Goal: Task Accomplishment & Management: Use online tool/utility

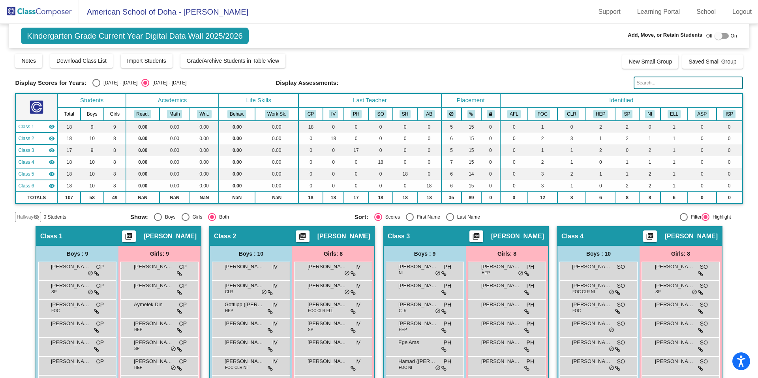
click at [56, 12] on img at bounding box center [39, 11] width 79 height 23
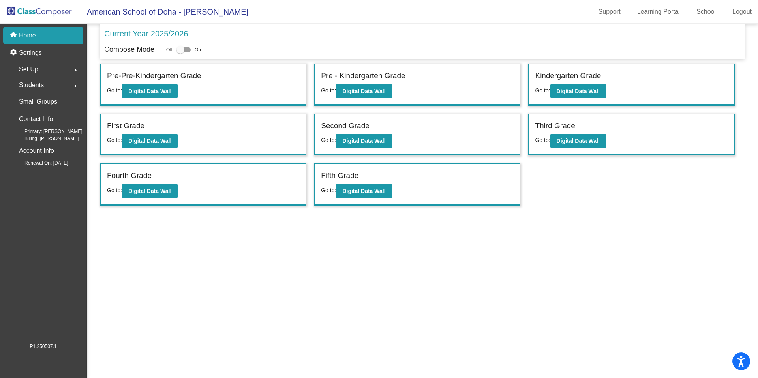
click at [43, 85] on span "Students" at bounding box center [31, 85] width 25 height 11
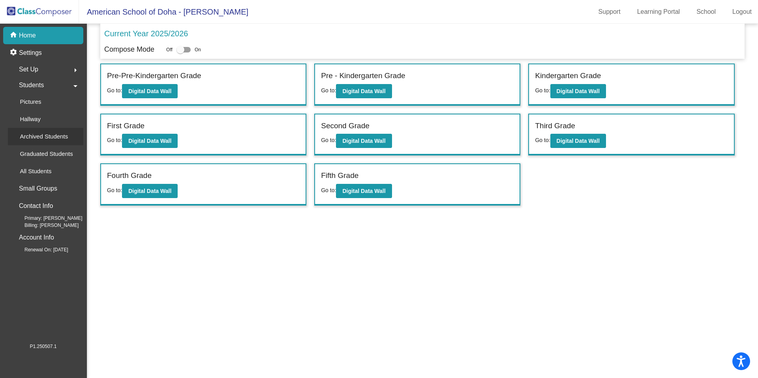
click at [38, 135] on p "Archived Students" at bounding box center [44, 136] width 48 height 9
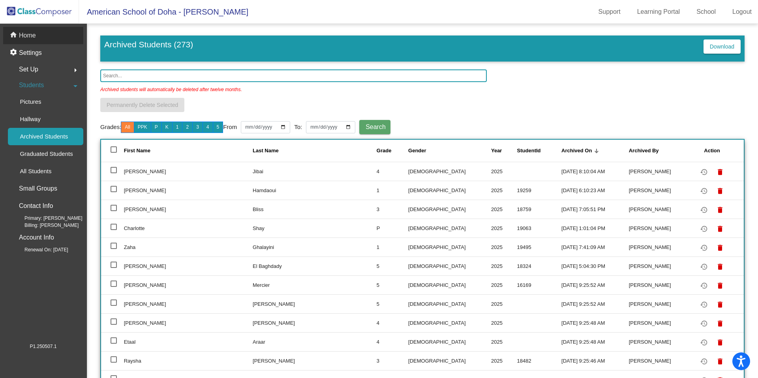
click at [30, 38] on p "Home" at bounding box center [27, 35] width 17 height 9
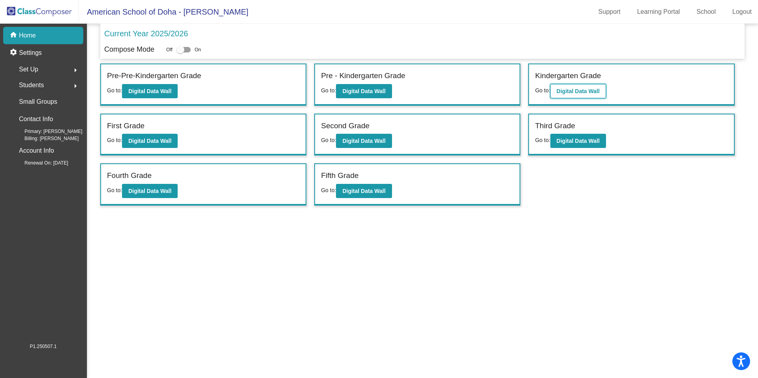
click at [581, 94] on b "Digital Data Wall" at bounding box center [578, 91] width 43 height 6
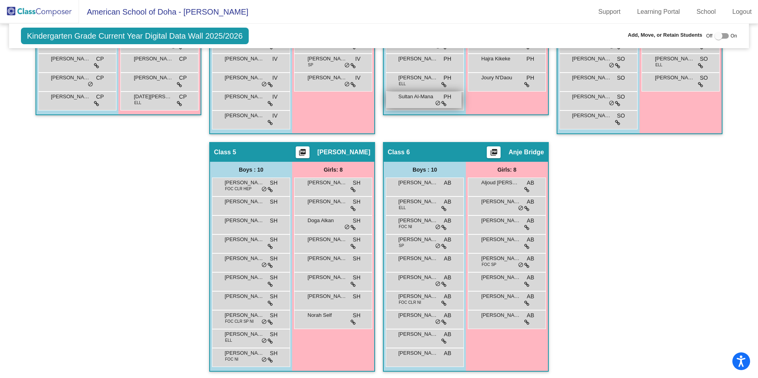
scroll to position [323, 0]
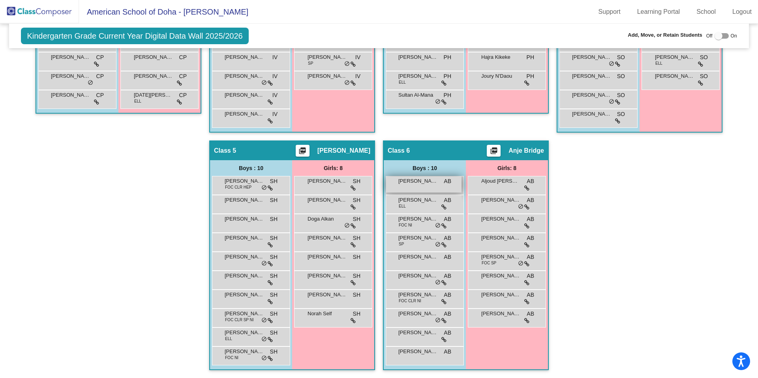
click at [429, 187] on div "[PERSON_NAME] AB lock do_not_disturb_alt" at bounding box center [423, 184] width 75 height 16
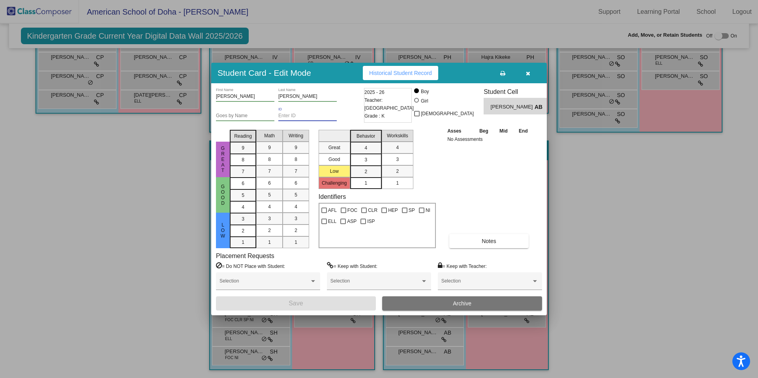
click at [299, 115] on input "ID" at bounding box center [307, 116] width 58 height 6
paste input "19221"
type input "19221"
click at [313, 303] on button "Save" at bounding box center [296, 303] width 160 height 14
click at [281, 304] on button "Save" at bounding box center [296, 303] width 160 height 14
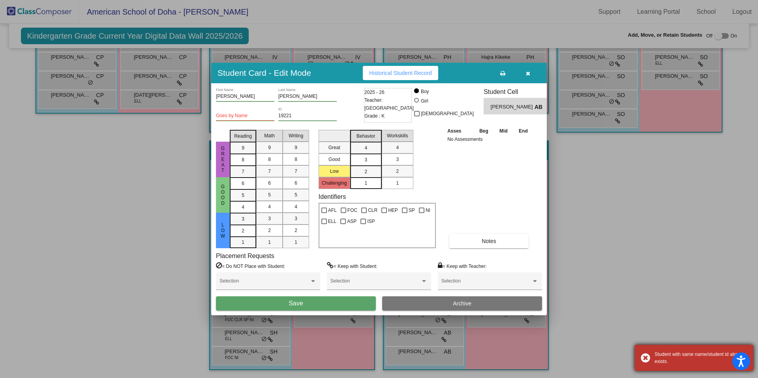
click at [687, 354] on div "Student with same name/student id already exists." at bounding box center [700, 358] width 93 height 14
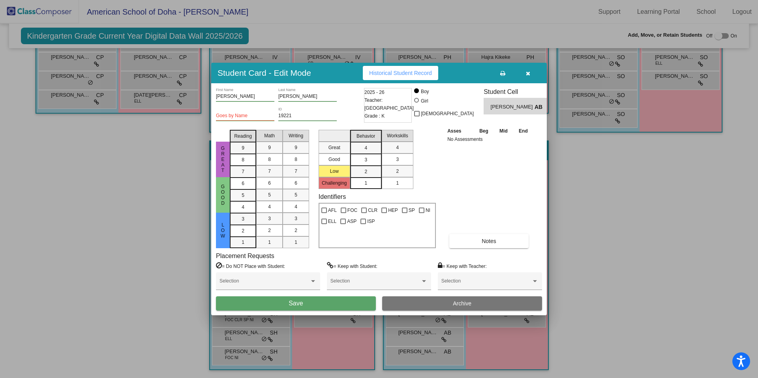
click at [638, 242] on div at bounding box center [379, 189] width 758 height 378
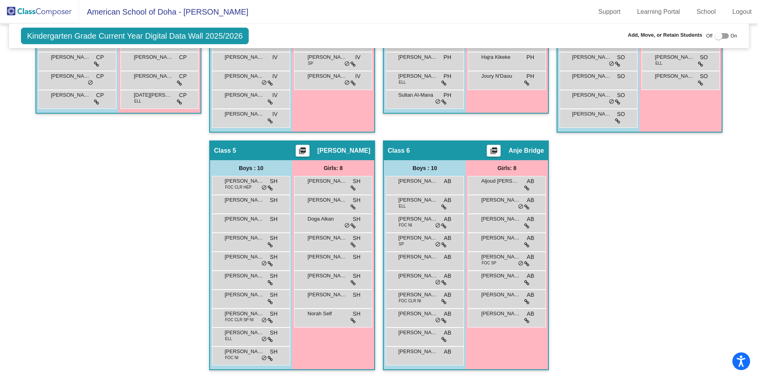
click at [46, 17] on img at bounding box center [39, 11] width 79 height 23
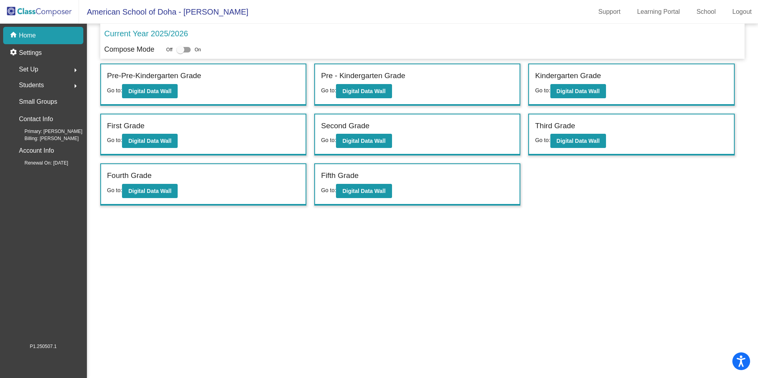
click at [37, 89] on span "Students" at bounding box center [31, 85] width 25 height 11
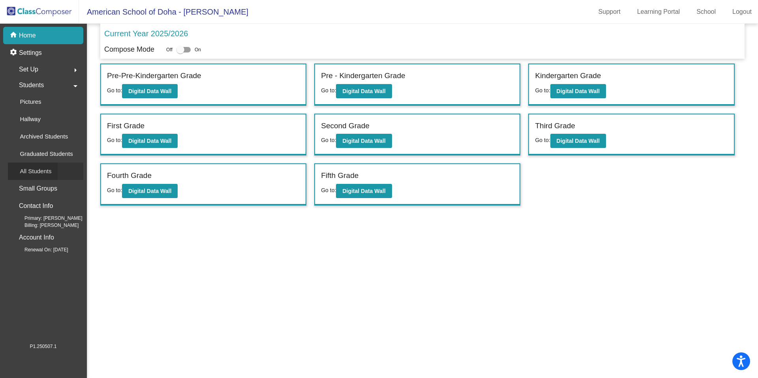
click at [48, 172] on p "All Students" at bounding box center [36, 171] width 32 height 9
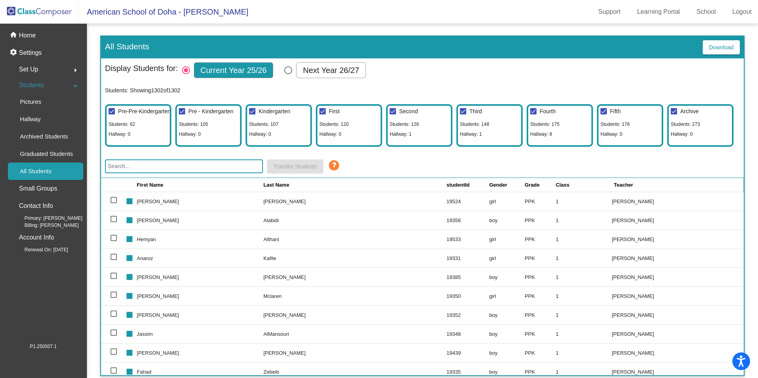
click at [228, 165] on input "text" at bounding box center [184, 166] width 158 height 14
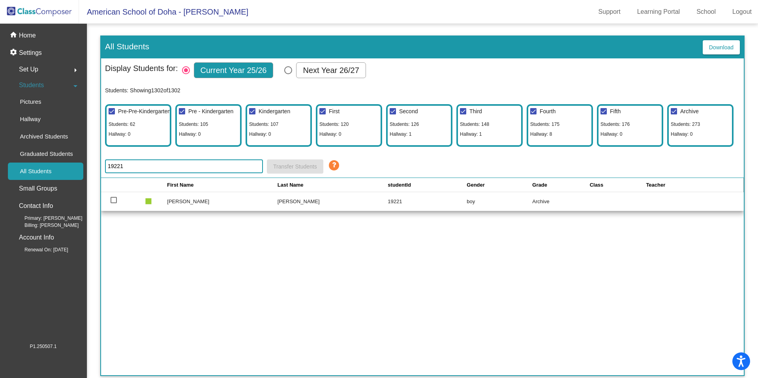
type input "19221"
click at [114, 201] on div at bounding box center [114, 200] width 6 height 6
click at [114, 203] on input "select row 1289" at bounding box center [113, 203] width 0 height 0
checkbox input "true"
click at [334, 167] on icon at bounding box center [334, 165] width 12 height 12
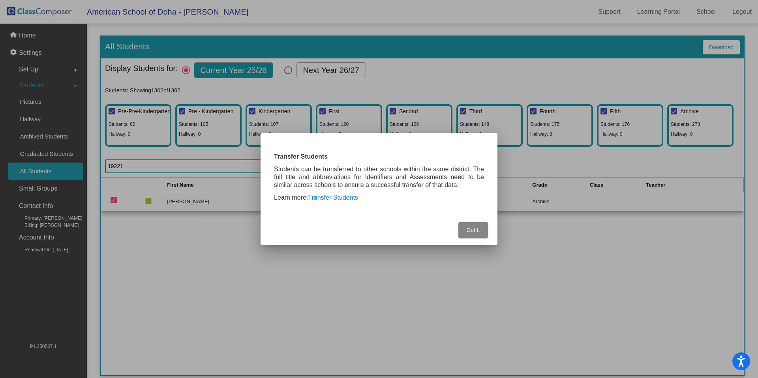
click at [467, 232] on span "Got It" at bounding box center [472, 230] width 13 height 6
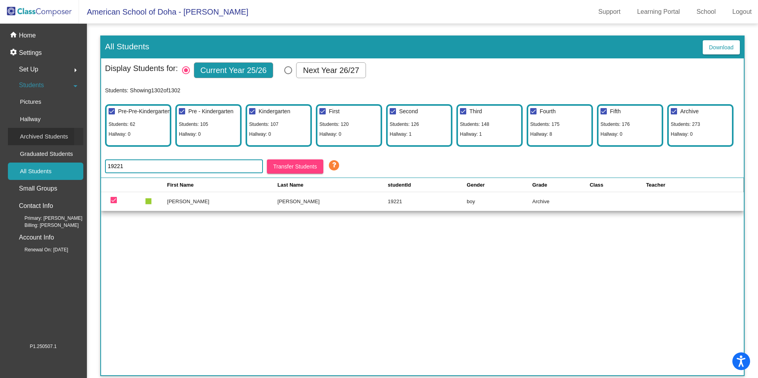
drag, startPoint x: 48, startPoint y: 128, endPoint x: 52, endPoint y: 134, distance: 7.0
click at [48, 128] on div "Archived Students" at bounding box center [41, 136] width 66 height 17
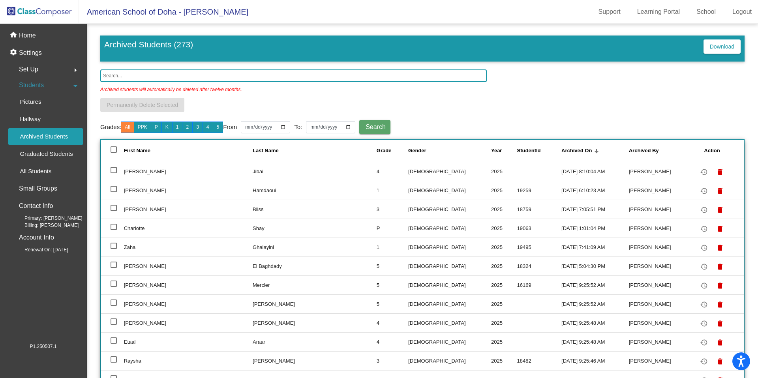
click at [177, 76] on input "text" at bounding box center [293, 75] width 386 height 13
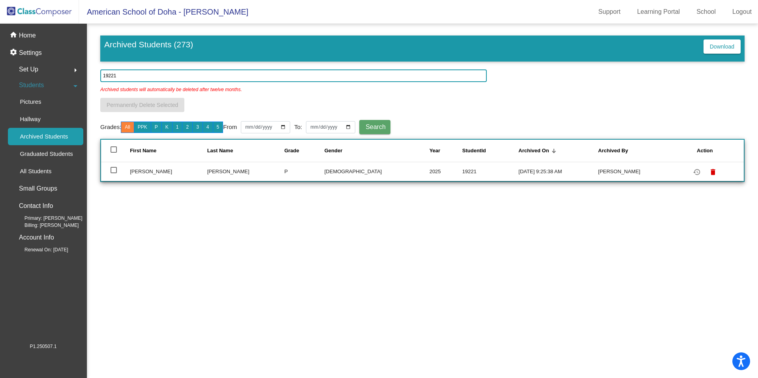
type input "19221"
click at [115, 174] on mat-checkbox at bounding box center [114, 171] width 6 height 6
click at [113, 170] on div at bounding box center [114, 170] width 6 height 6
click at [113, 173] on input "select row 260" at bounding box center [113, 173] width 0 height 0
checkbox input "true"
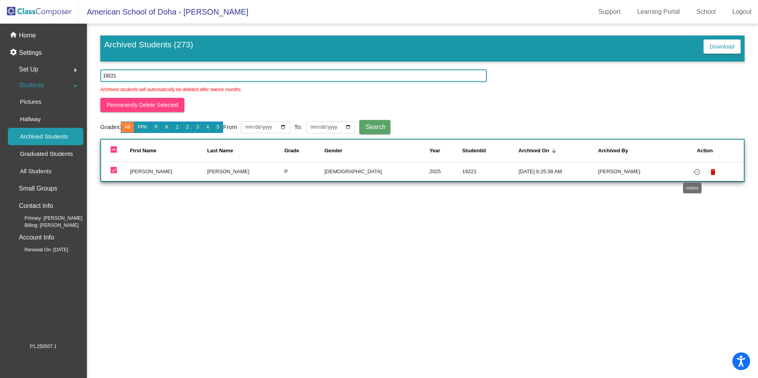
click at [694, 171] on mat-icon "restore" at bounding box center [696, 171] width 9 height 9
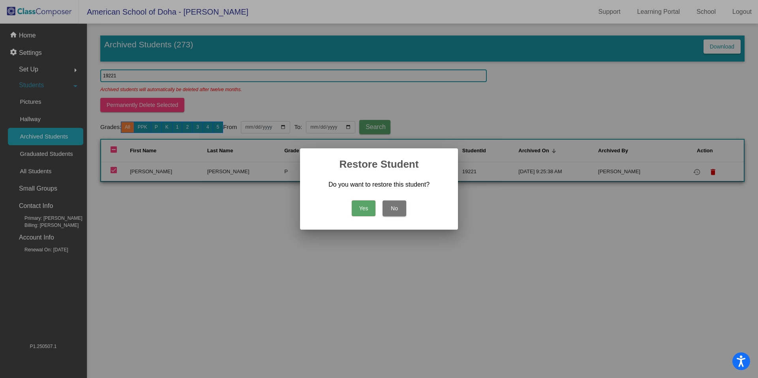
click at [369, 211] on button "Yes" at bounding box center [364, 209] width 24 height 16
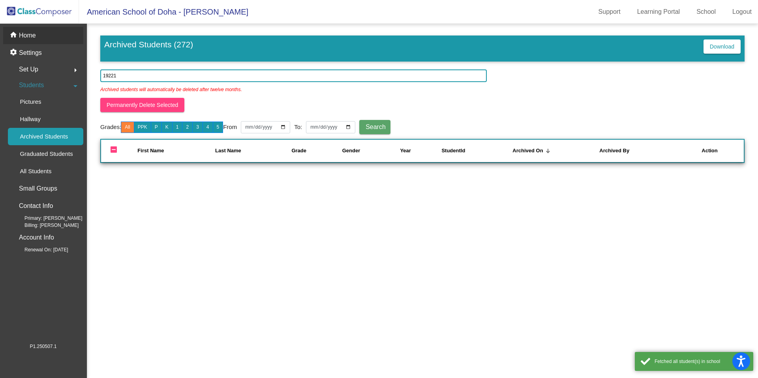
click at [34, 41] on div "home Home" at bounding box center [43, 35] width 80 height 17
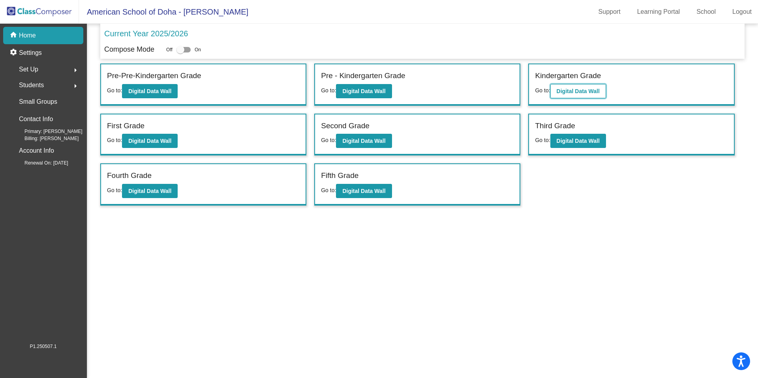
click at [564, 94] on b "Digital Data Wall" at bounding box center [578, 91] width 43 height 6
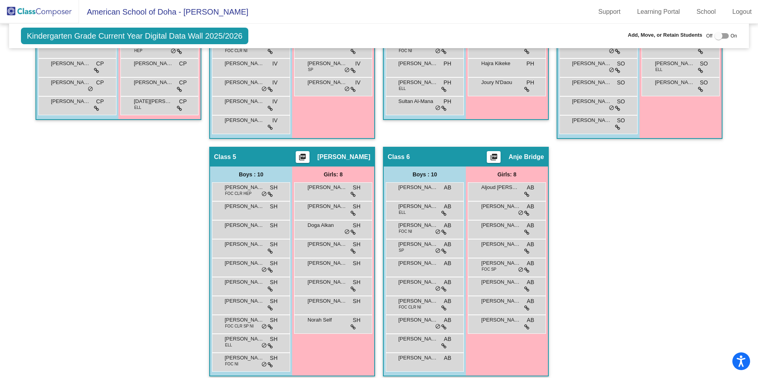
scroll to position [323, 0]
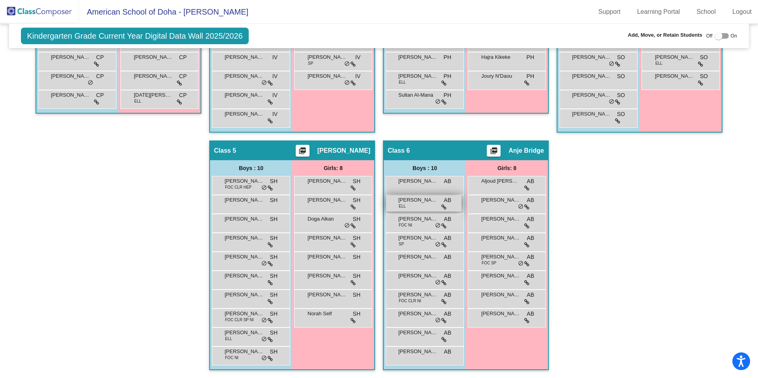
click at [424, 195] on div "[PERSON_NAME] ELL AB lock do_not_disturb_alt" at bounding box center [423, 203] width 75 height 16
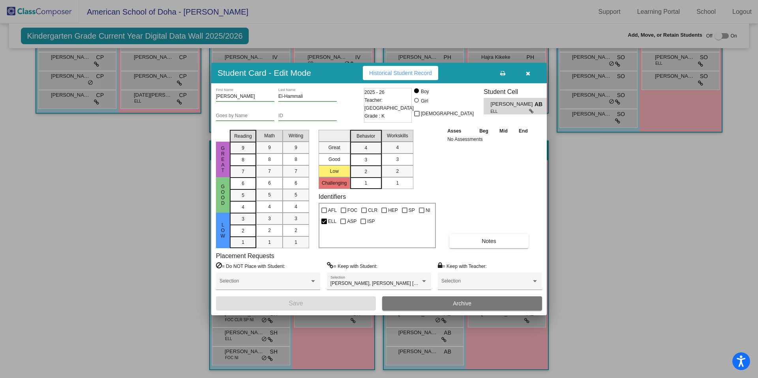
click at [619, 262] on div at bounding box center [379, 189] width 758 height 378
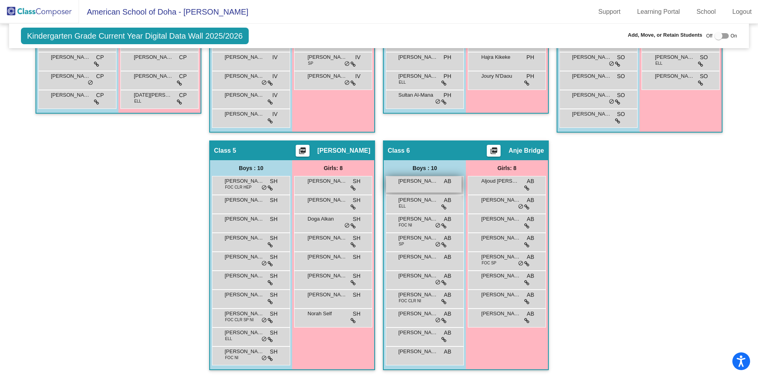
click at [430, 183] on span "[PERSON_NAME]" at bounding box center [417, 181] width 39 height 8
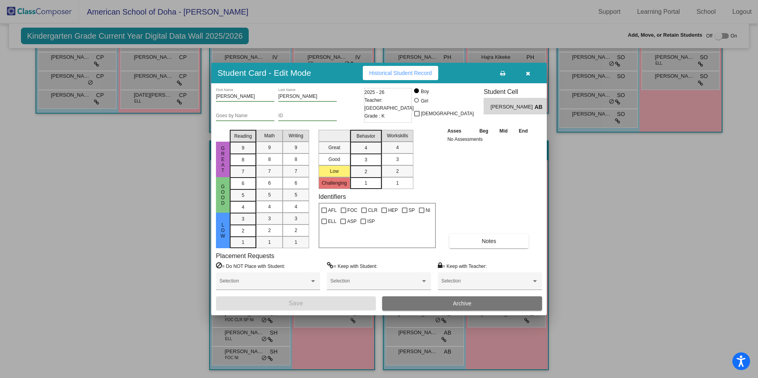
click at [597, 251] on div at bounding box center [379, 189] width 758 height 378
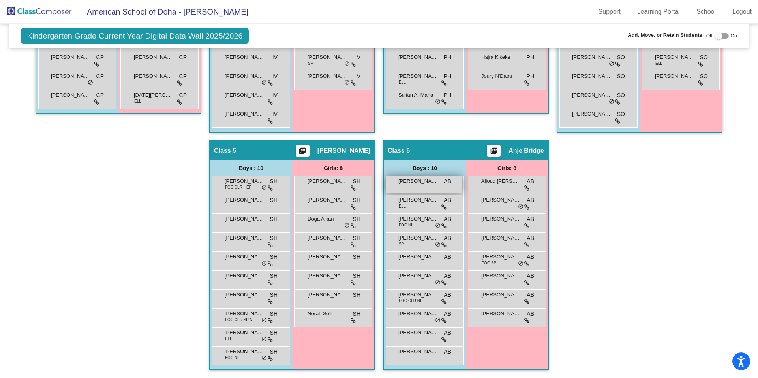
click at [424, 180] on span "[PERSON_NAME]" at bounding box center [417, 181] width 39 height 8
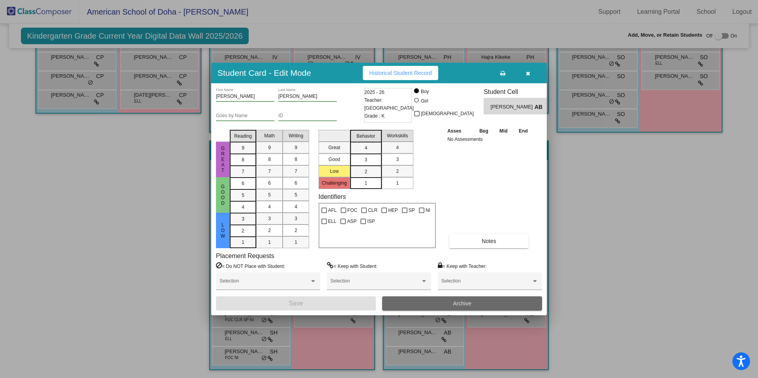
click at [426, 307] on button "Archive" at bounding box center [462, 303] width 160 height 14
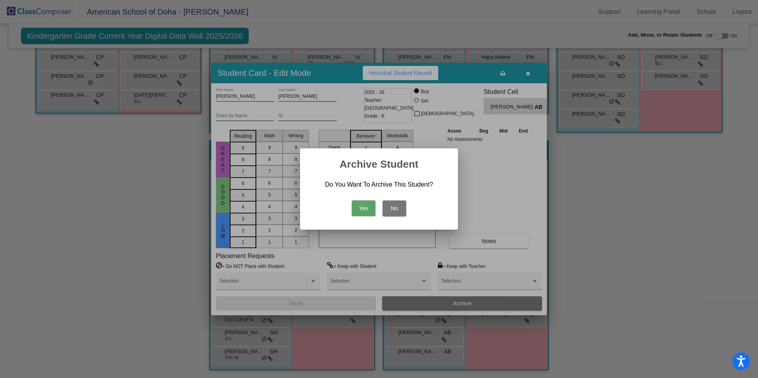
click at [364, 211] on button "Yes" at bounding box center [364, 209] width 24 height 16
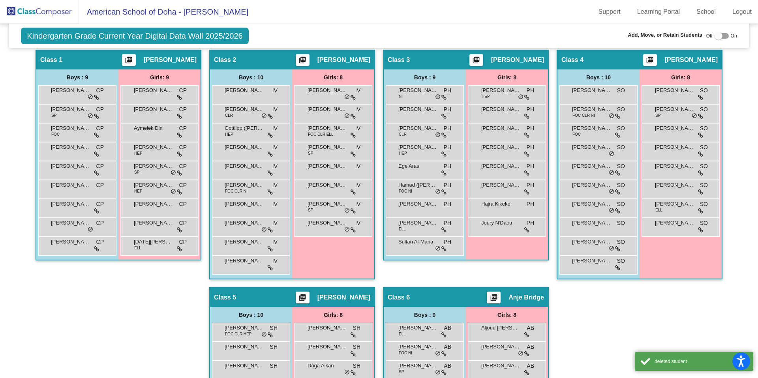
scroll to position [0, 0]
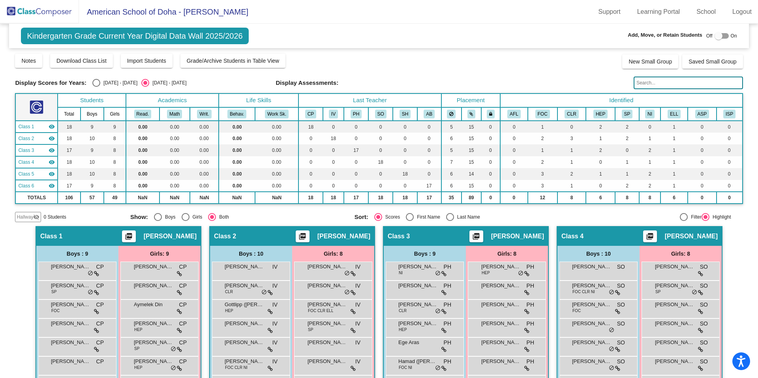
click at [17, 17] on img at bounding box center [39, 11] width 79 height 23
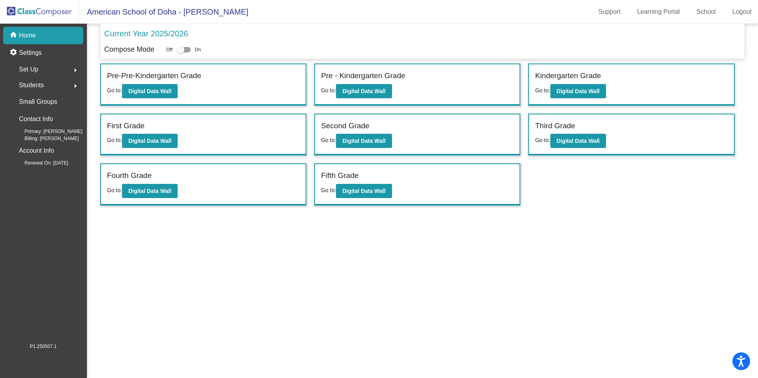
click at [47, 84] on div "Students arrow_right" at bounding box center [45, 85] width 75 height 16
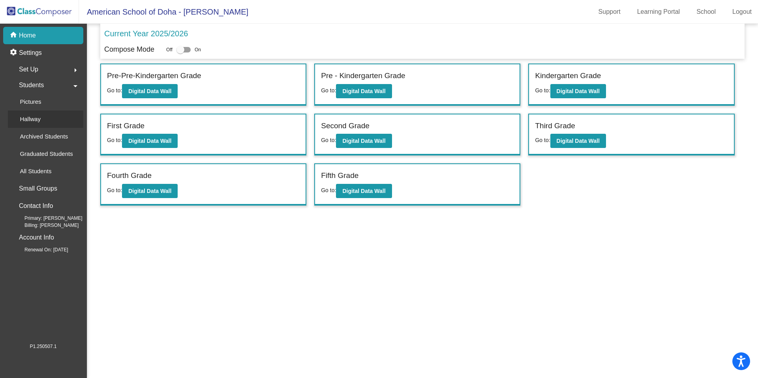
click at [57, 120] on link "Hallway" at bounding box center [45, 119] width 75 height 17
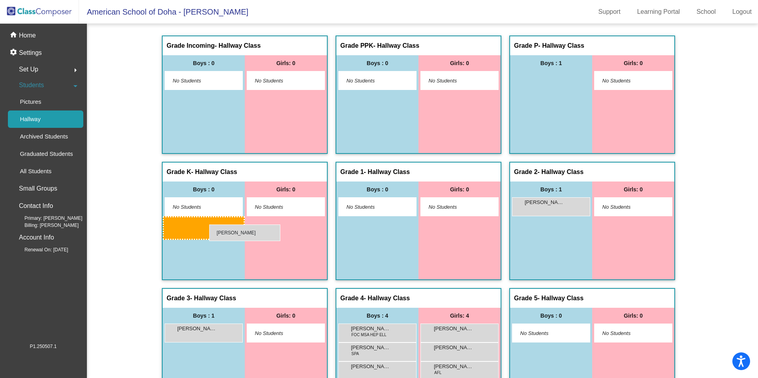
drag, startPoint x: 542, startPoint y: 84, endPoint x: 209, endPoint y: 225, distance: 360.7
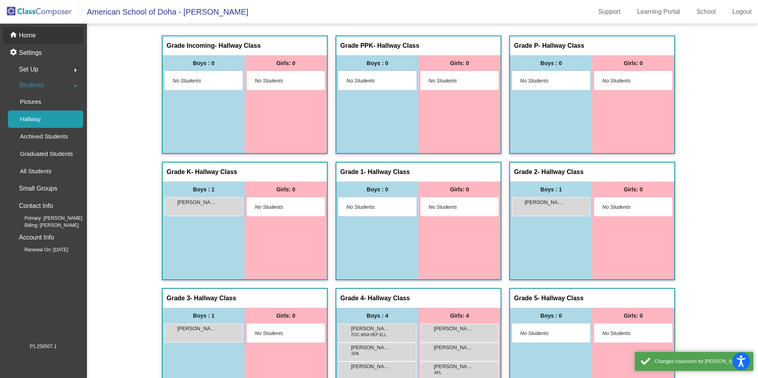
click at [33, 39] on p "Home" at bounding box center [27, 35] width 17 height 9
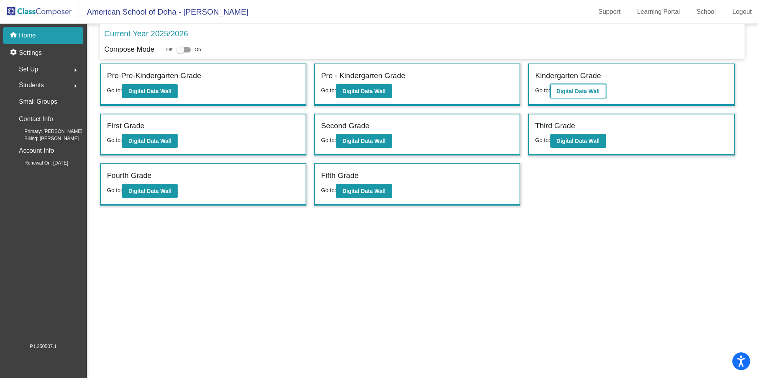
click at [606, 90] on button "Digital Data Wall" at bounding box center [578, 91] width 56 height 14
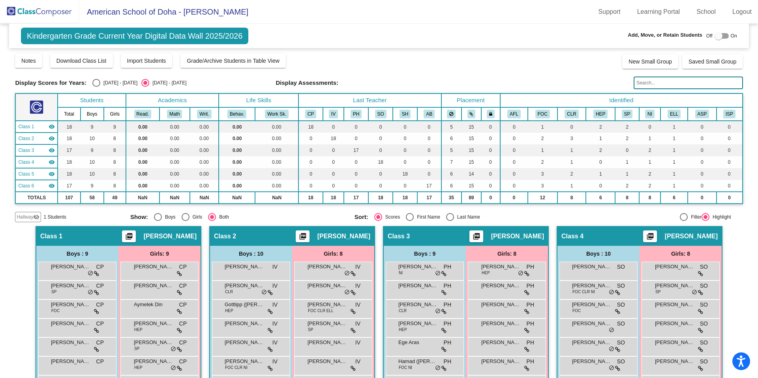
click at [30, 216] on span "Hallway" at bounding box center [25, 217] width 17 height 7
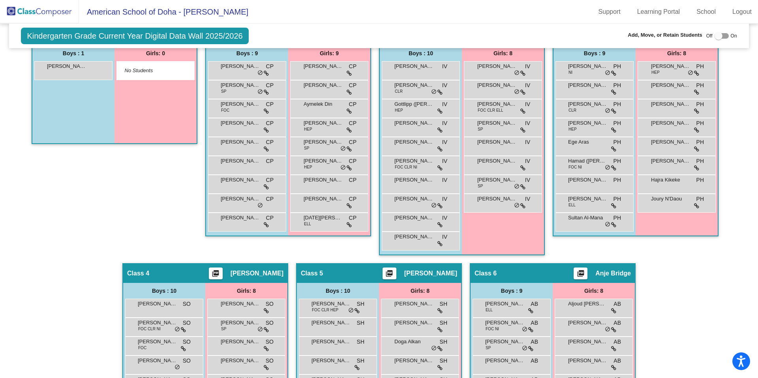
scroll to position [203, 0]
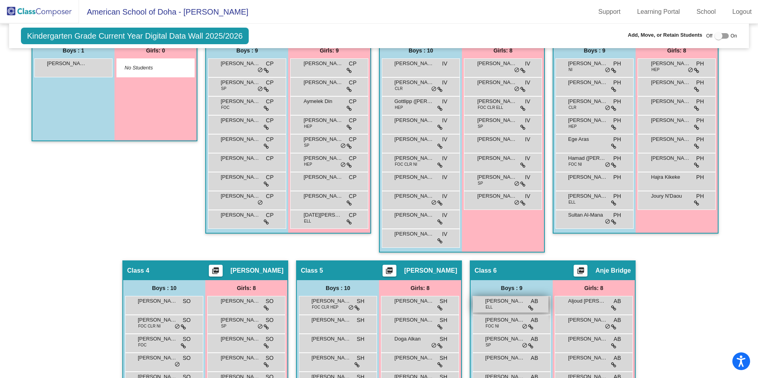
drag, startPoint x: 56, startPoint y: 66, endPoint x: 491, endPoint y: 297, distance: 493.2
click at [491, 297] on div "Hallway - Hallway Class picture_as_pdf Add Student First Name Last Name Student…" at bounding box center [378, 260] width 727 height 475
click at [490, 269] on span "Class 6" at bounding box center [485, 271] width 22 height 8
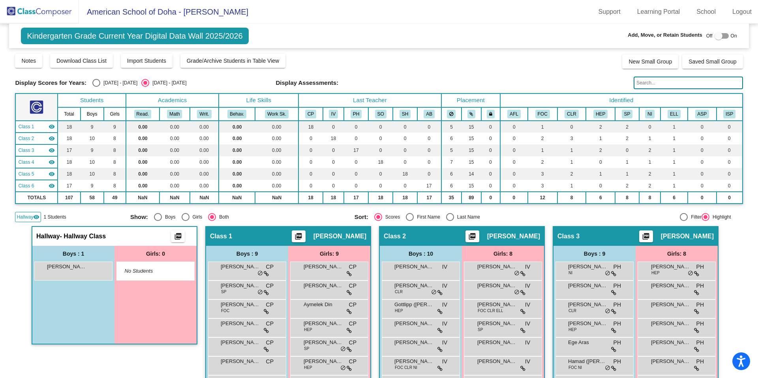
click at [714, 36] on div at bounding box center [718, 36] width 8 height 8
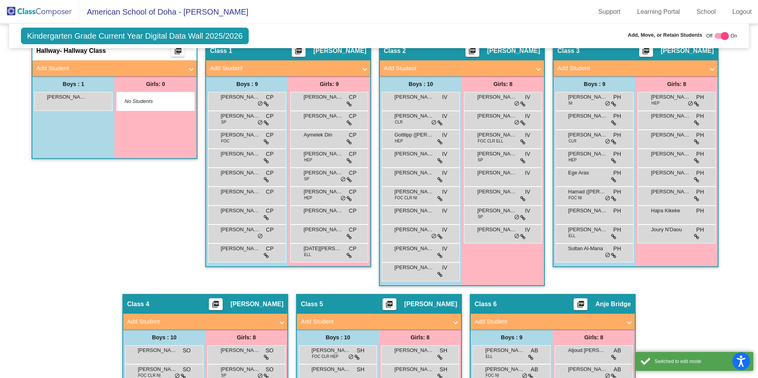
scroll to position [208, 0]
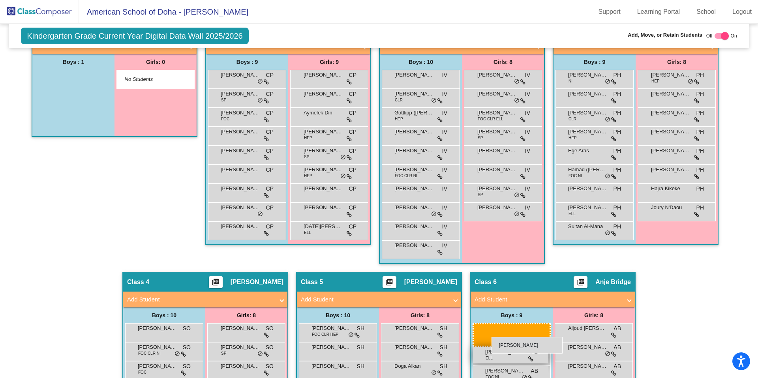
drag, startPoint x: 62, startPoint y: 80, endPoint x: 490, endPoint y: 337, distance: 499.7
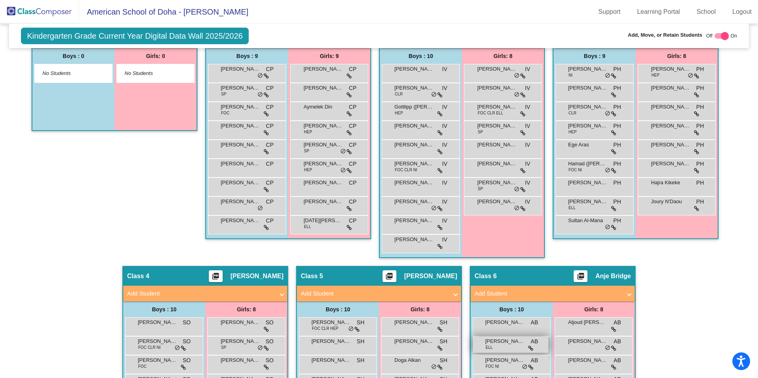
scroll to position [214, 0]
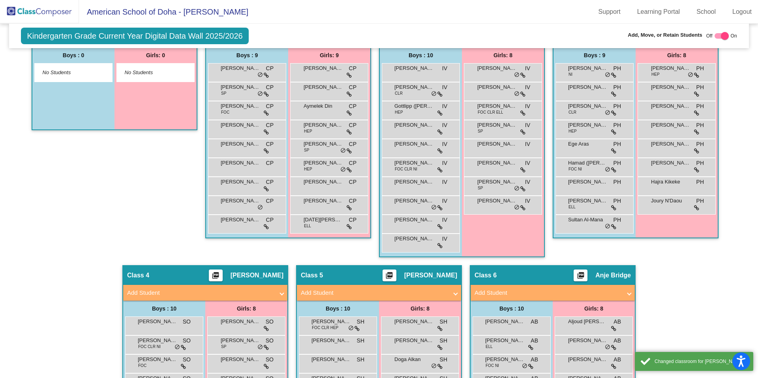
click at [719, 304] on div "Hallway - Hallway Class picture_as_pdf Add Student First Name Last Name Student…" at bounding box center [378, 265] width 727 height 507
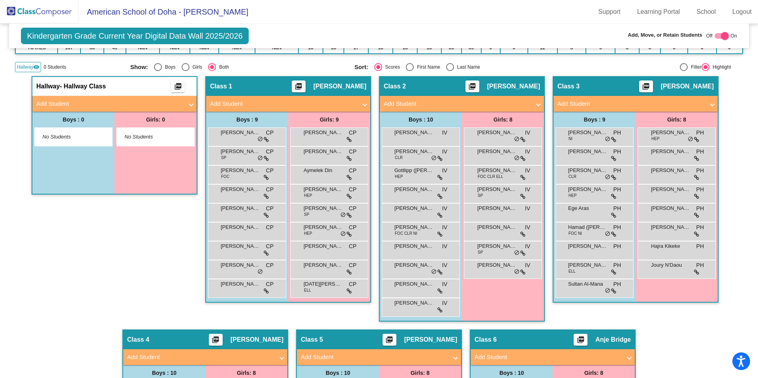
scroll to position [92, 0]
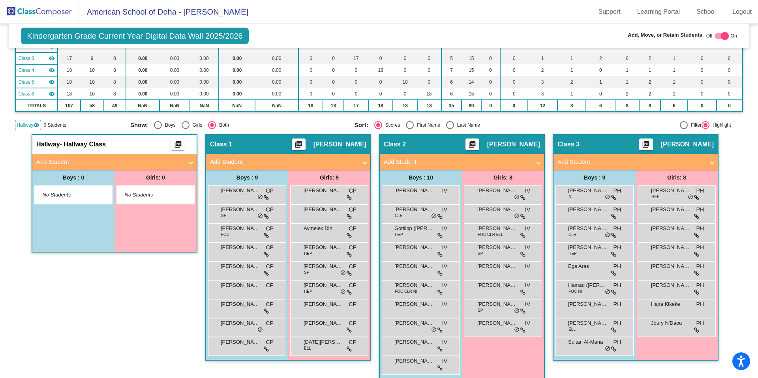
click at [33, 127] on mat-icon "visibility" at bounding box center [36, 125] width 6 height 6
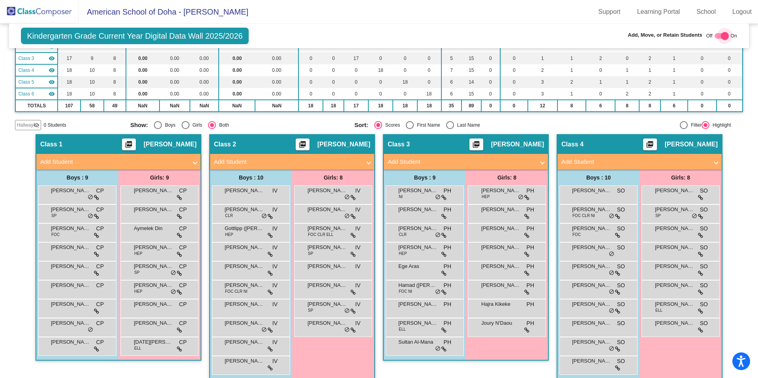
click at [721, 35] on div at bounding box center [725, 36] width 8 height 8
checkbox input "false"
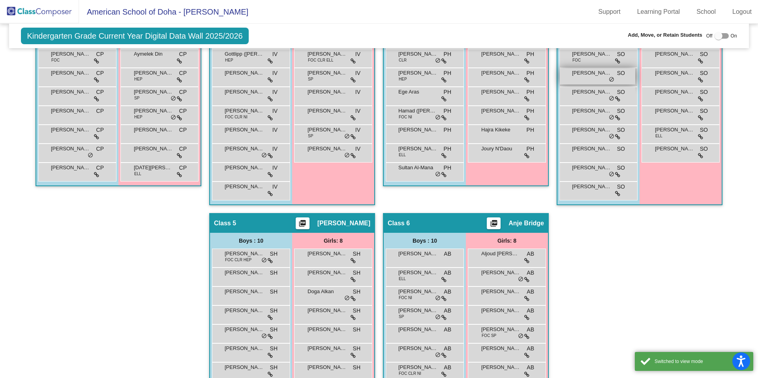
scroll to position [323, 0]
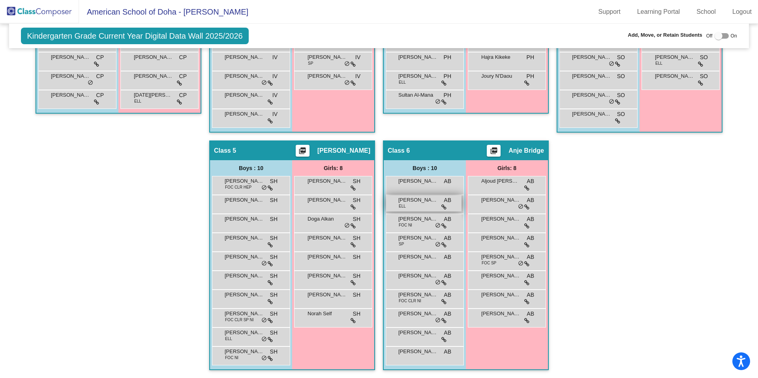
click at [416, 207] on div "[PERSON_NAME] ELL AB lock do_not_disturb_alt" at bounding box center [423, 203] width 75 height 16
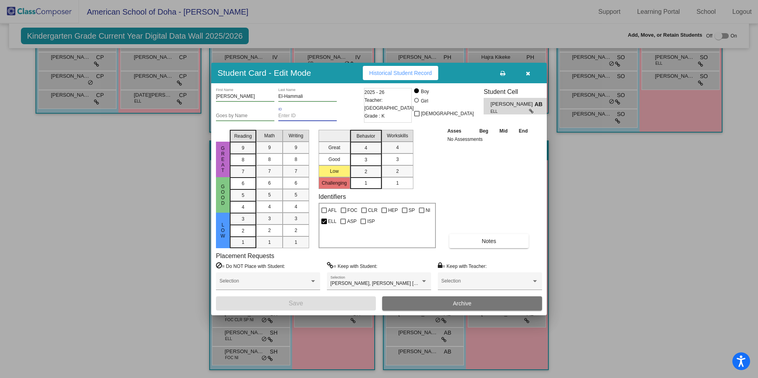
click at [302, 116] on input "ID" at bounding box center [307, 116] width 58 height 6
paste input "18644"
type input "18644"
click at [312, 303] on button "Save" at bounding box center [296, 303] width 160 height 14
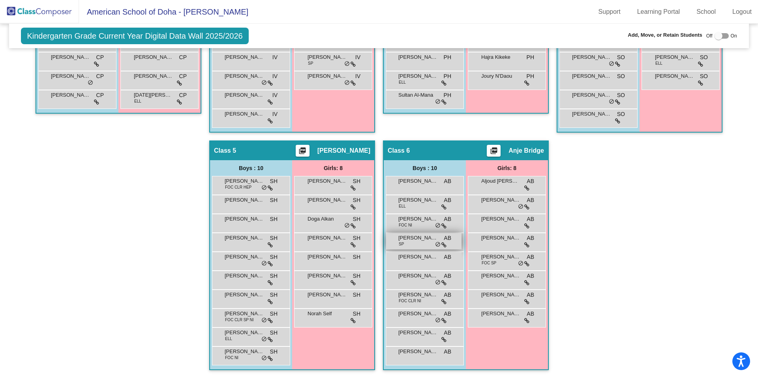
click at [398, 234] on span "[PERSON_NAME]" at bounding box center [417, 238] width 39 height 8
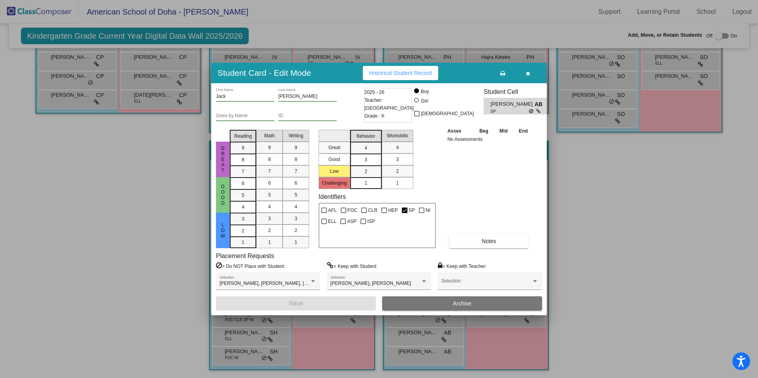
click at [305, 116] on input "ID" at bounding box center [307, 116] width 58 height 6
type input "18634"
click at [319, 308] on button "Save" at bounding box center [296, 303] width 160 height 14
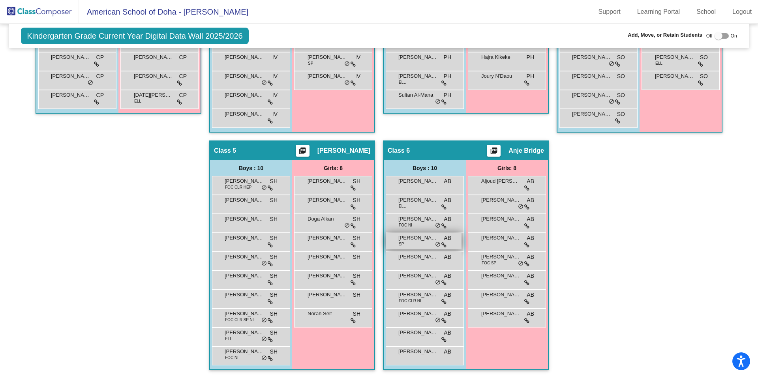
click at [426, 244] on div "[PERSON_NAME] SP AB lock do_not_disturb_alt" at bounding box center [423, 241] width 75 height 16
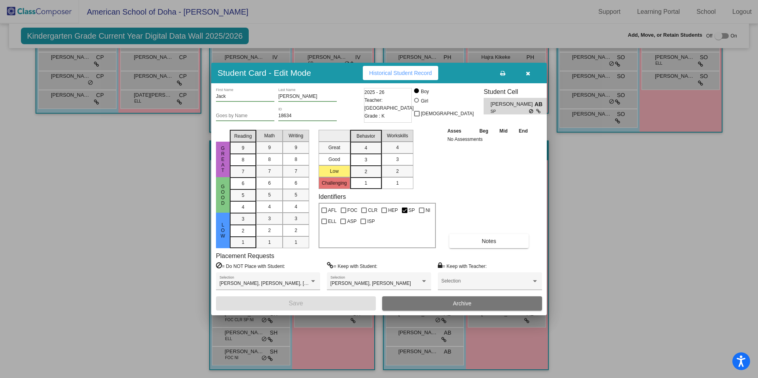
click at [527, 70] on span "button" at bounding box center [528, 73] width 4 height 6
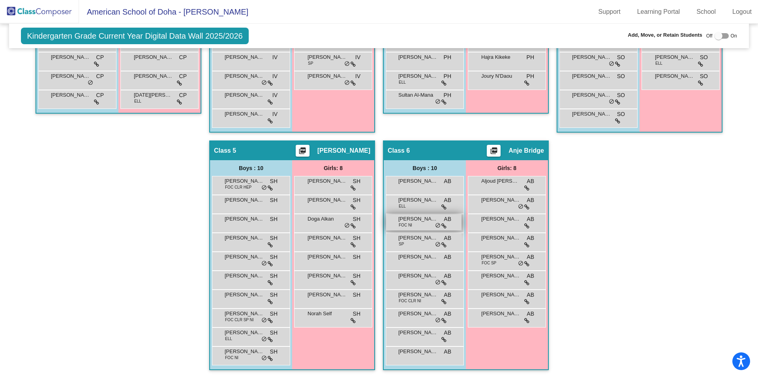
click at [406, 224] on span "FOC NI" at bounding box center [405, 225] width 13 height 6
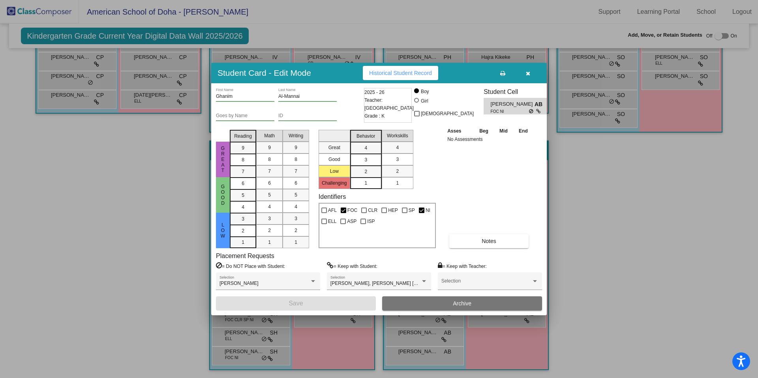
click at [301, 116] on input "ID" at bounding box center [307, 116] width 58 height 6
paste input "18520"
type input "18520"
click at [303, 306] on button "Save" at bounding box center [296, 303] width 160 height 14
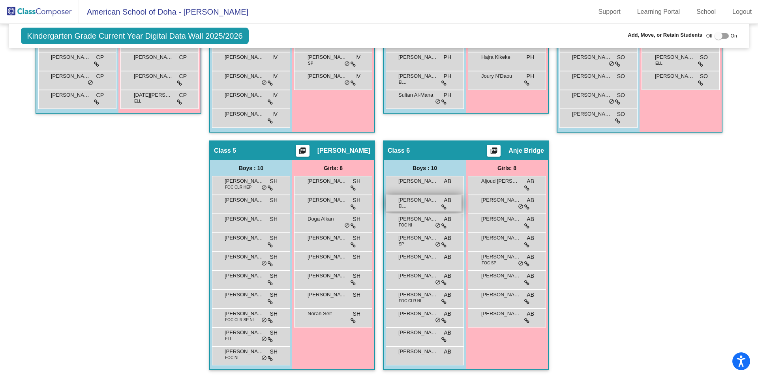
scroll to position [321, 0]
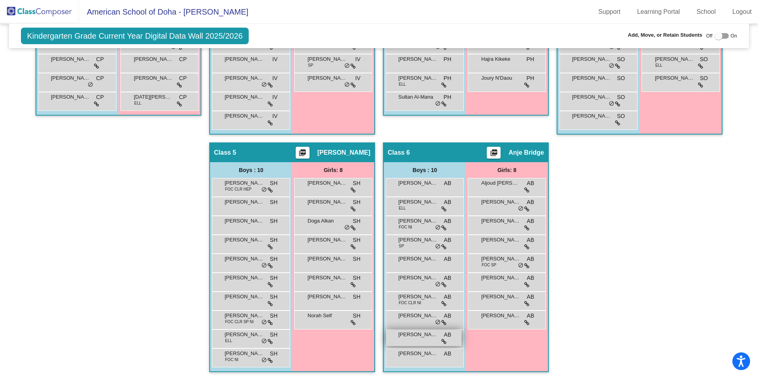
click at [412, 339] on div "[PERSON_NAME] AB lock do_not_disturb_alt" at bounding box center [423, 338] width 75 height 16
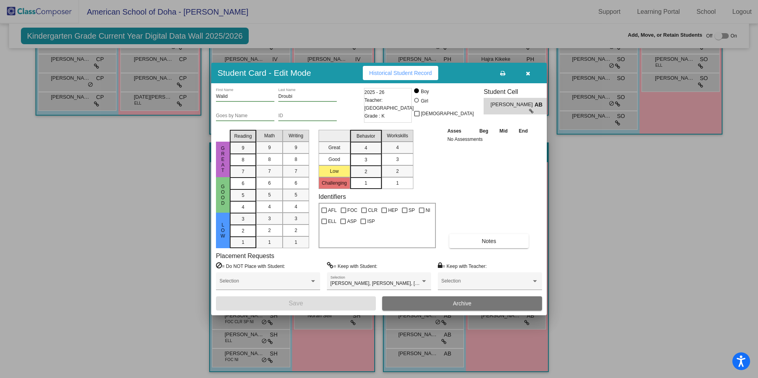
click at [304, 118] on input "ID" at bounding box center [307, 116] width 58 height 6
paste input "18640"
type input "18640"
click at [313, 304] on button "Save" at bounding box center [296, 303] width 160 height 14
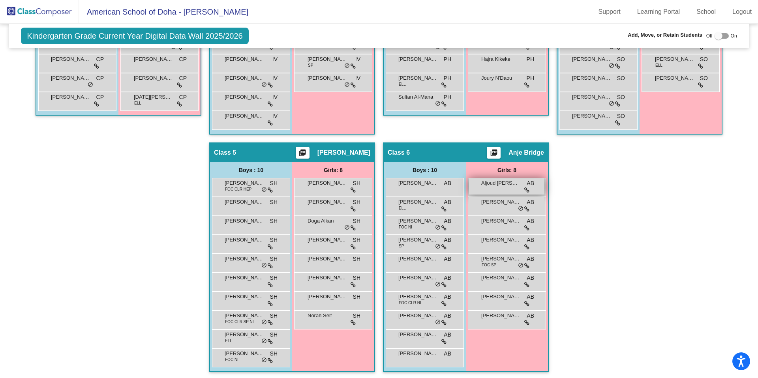
click at [490, 184] on span "Aljoud [PERSON_NAME]" at bounding box center [500, 183] width 39 height 8
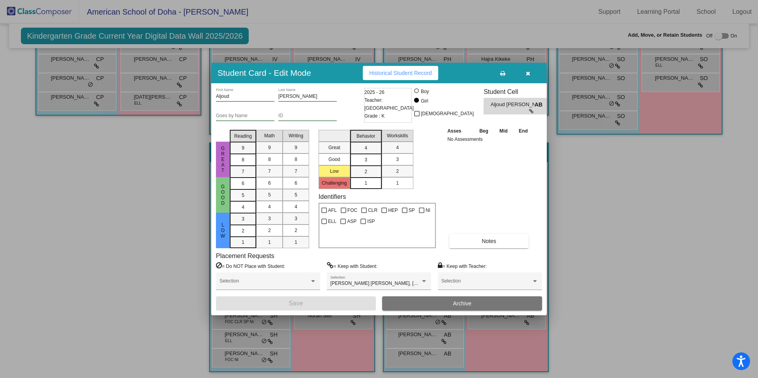
click at [290, 117] on input "ID" at bounding box center [307, 116] width 58 height 6
paste input "18649"
type input "18649"
click at [327, 306] on button "Save" at bounding box center [296, 303] width 160 height 14
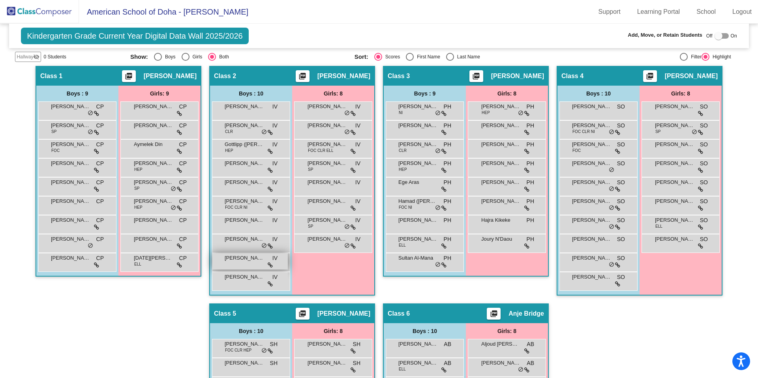
scroll to position [0, 0]
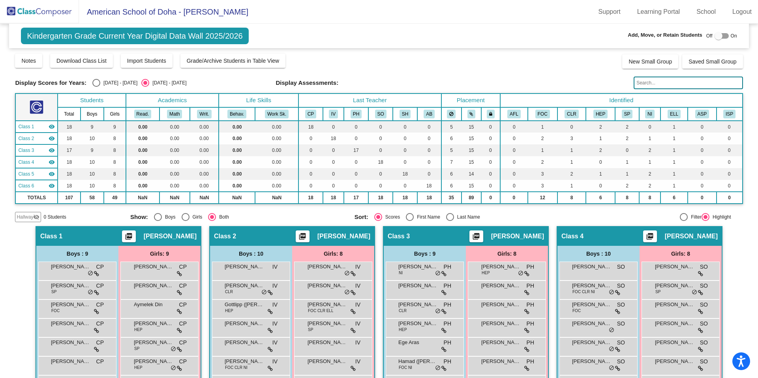
click at [29, 13] on img at bounding box center [39, 11] width 79 height 23
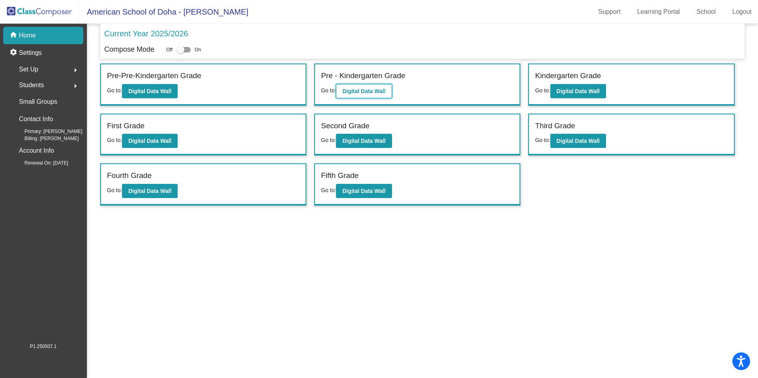
click at [366, 86] on button "Digital Data Wall" at bounding box center [364, 91] width 56 height 14
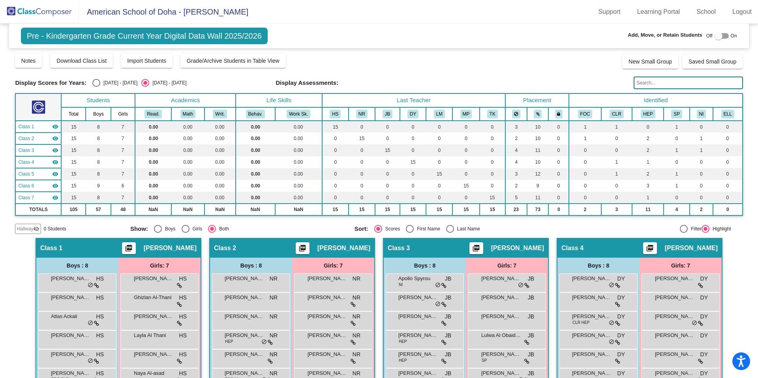
click at [665, 84] on input "text" at bounding box center [688, 83] width 109 height 13
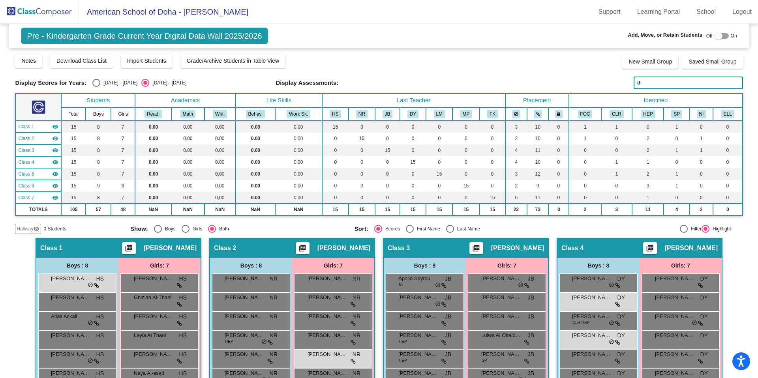
type input "kh"
click at [34, 226] on mat-icon "visibility_off" at bounding box center [36, 229] width 6 height 6
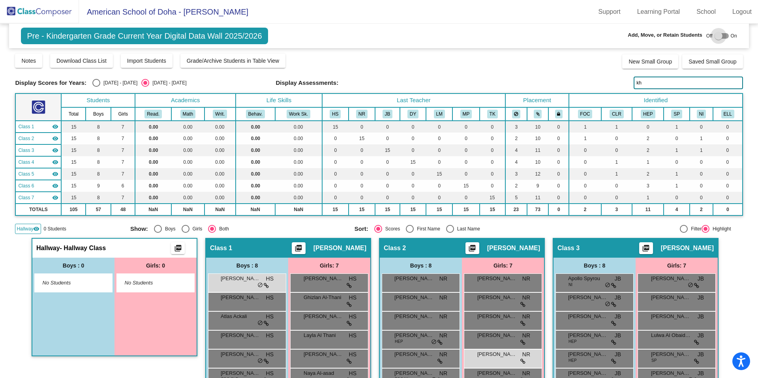
drag, startPoint x: 716, startPoint y: 37, endPoint x: 709, endPoint y: 51, distance: 16.1
click at [716, 37] on div at bounding box center [718, 36] width 8 height 8
checkbox input "true"
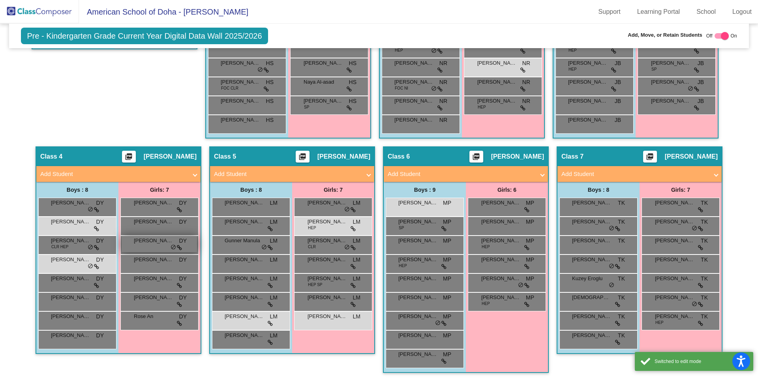
scroll to position [310, 0]
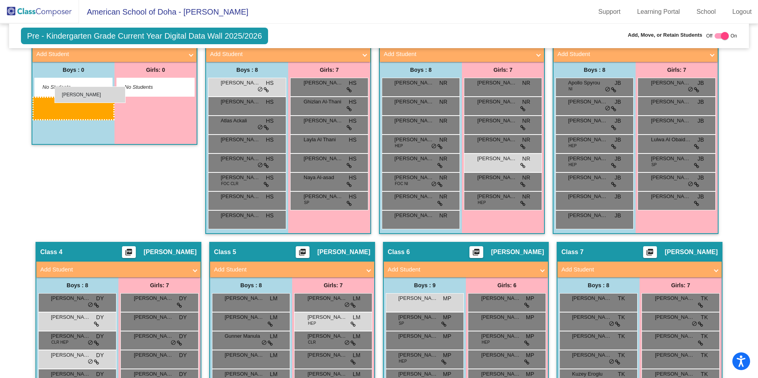
drag, startPoint x: 250, startPoint y: 319, endPoint x: 54, endPoint y: 86, distance: 304.3
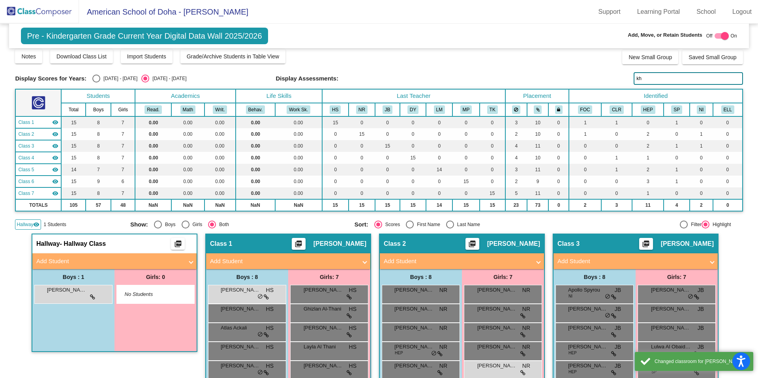
scroll to position [0, 0]
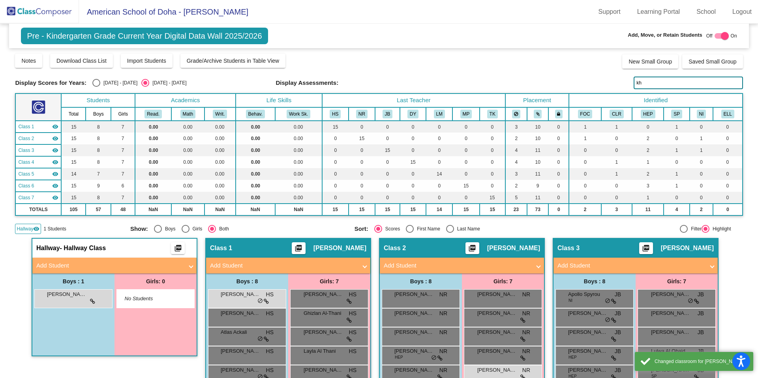
click at [28, 15] on img at bounding box center [39, 11] width 79 height 23
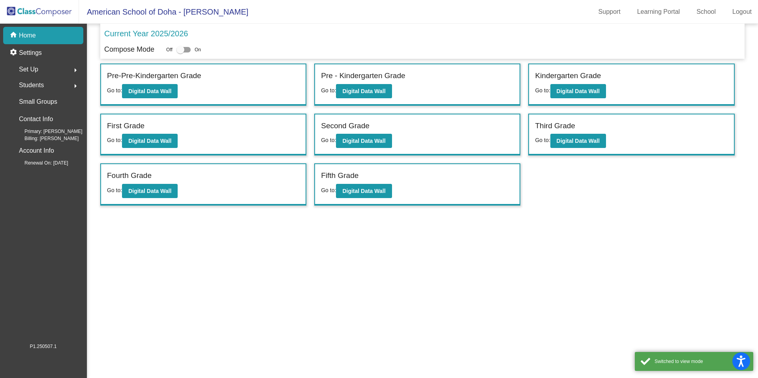
click at [43, 88] on span "Students" at bounding box center [31, 85] width 25 height 11
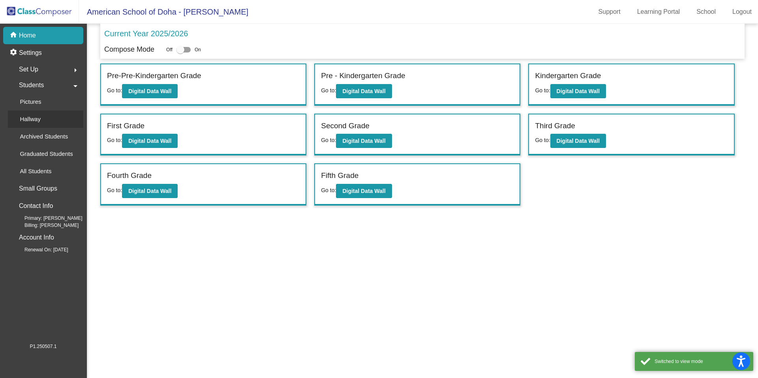
click at [36, 122] on p "Hallway" at bounding box center [30, 118] width 21 height 9
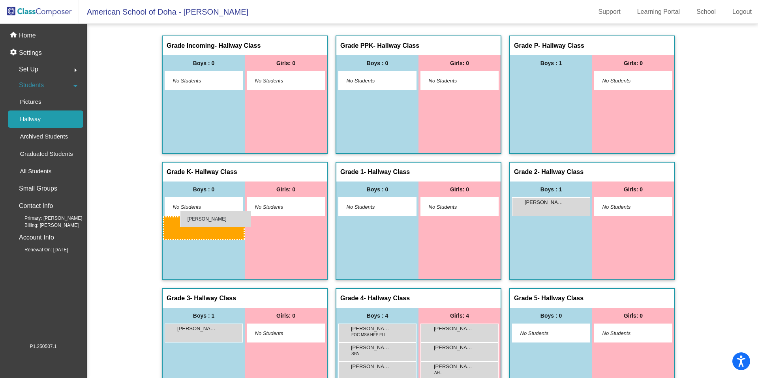
drag, startPoint x: 540, startPoint y: 78, endPoint x: 180, endPoint y: 211, distance: 383.6
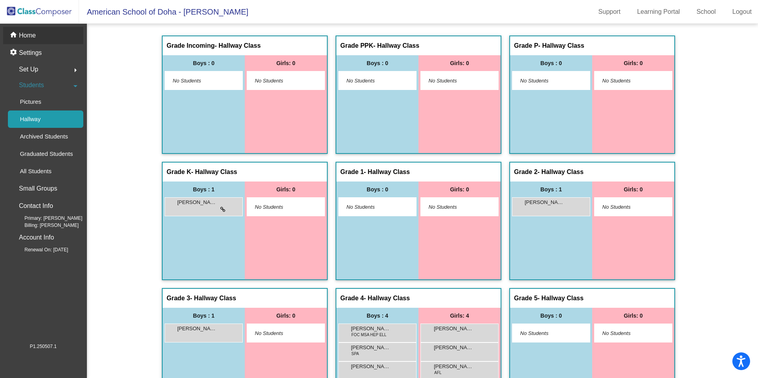
click at [30, 34] on p "Home" at bounding box center [27, 35] width 17 height 9
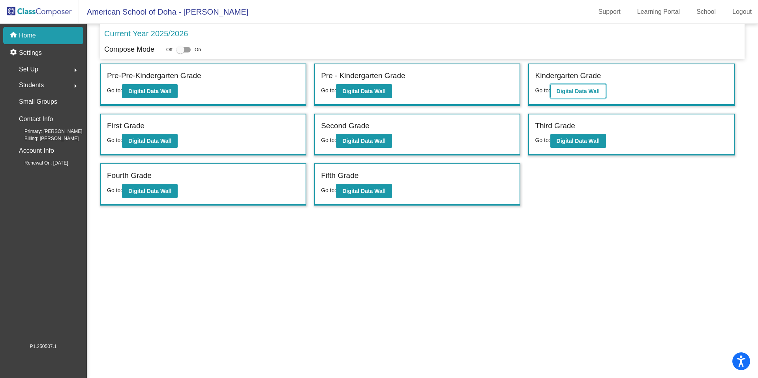
click at [577, 89] on b "Digital Data Wall" at bounding box center [578, 91] width 43 height 6
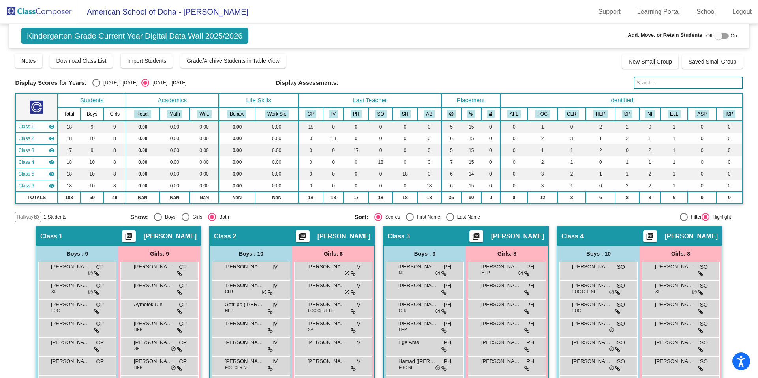
click at [27, 220] on span "Hallway" at bounding box center [25, 217] width 17 height 7
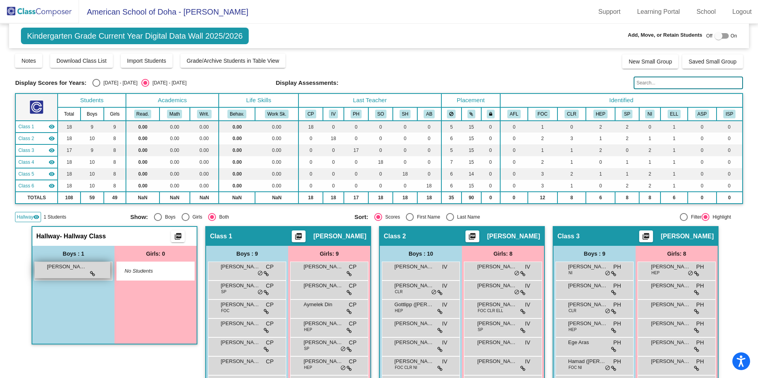
click at [91, 274] on icon at bounding box center [92, 274] width 5 height 6
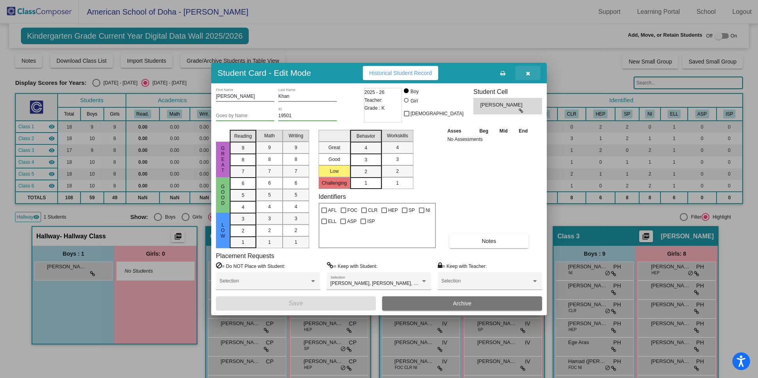
click at [529, 74] on icon "button" at bounding box center [528, 74] width 4 height 6
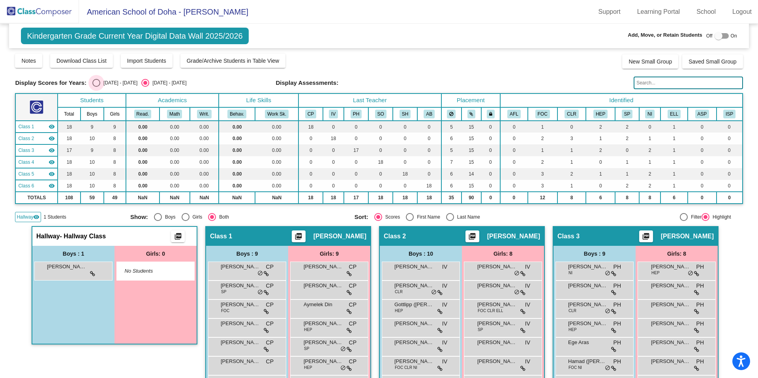
click at [97, 81] on div "Select an option" at bounding box center [96, 83] width 8 height 8
click at [96, 87] on input "[DATE] - [DATE]" at bounding box center [96, 87] width 0 height 0
radio input "true"
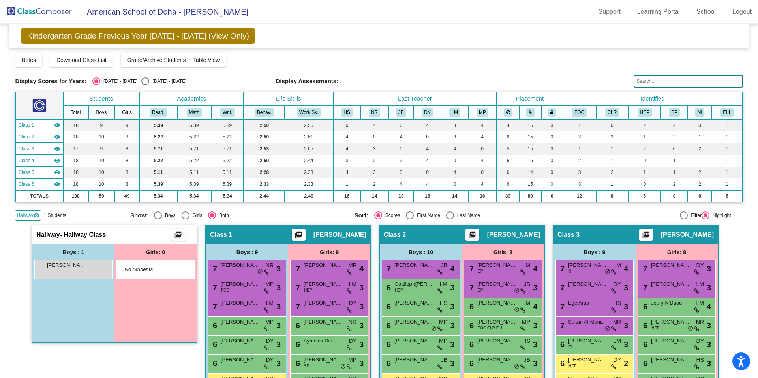
click at [141, 82] on div "Select an option" at bounding box center [145, 81] width 8 height 8
click at [145, 85] on input "[DATE] - [DATE]" at bounding box center [145, 85] width 0 height 0
radio input "true"
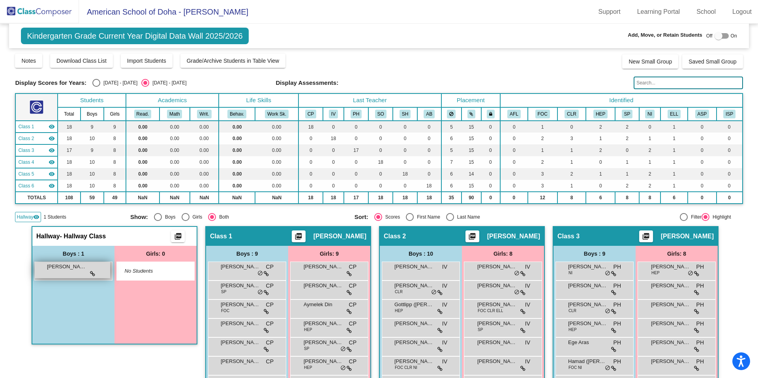
click at [84, 272] on div "[PERSON_NAME] lock do_not_disturb_alt" at bounding box center [72, 270] width 75 height 16
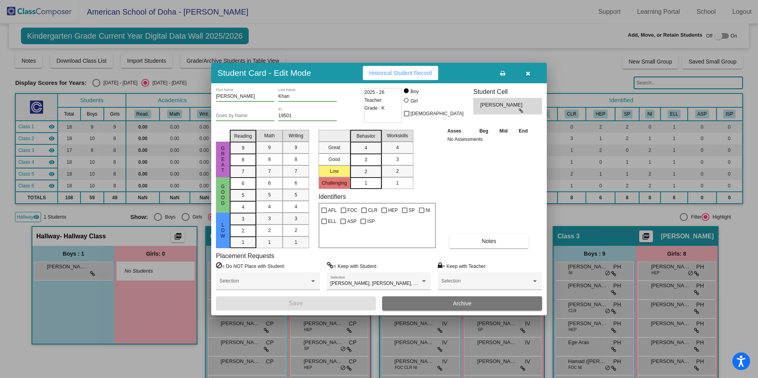
click at [158, 354] on div at bounding box center [379, 189] width 758 height 378
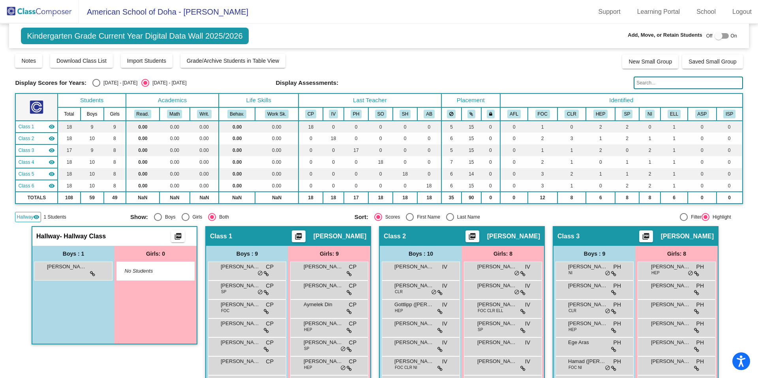
click at [90, 80] on div "Display Scores for Years: [DATE] - [DATE] [DATE] - [DATE]" at bounding box center [142, 83] width 255 height 8
click at [96, 82] on div "Select an option" at bounding box center [96, 83] width 8 height 8
click at [96, 87] on input "[DATE] - [DATE]" at bounding box center [96, 87] width 0 height 0
radio input "true"
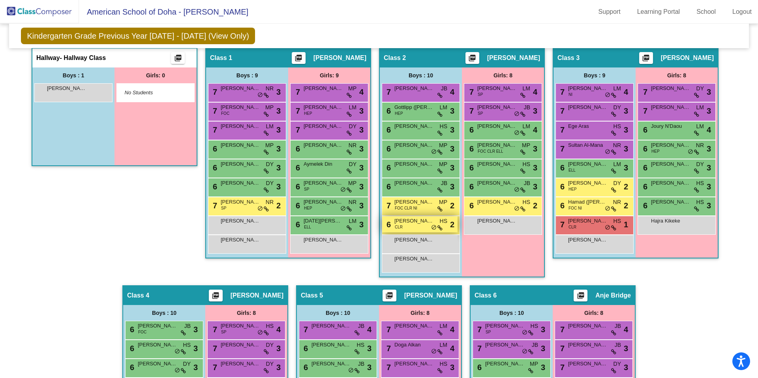
scroll to position [179, 0]
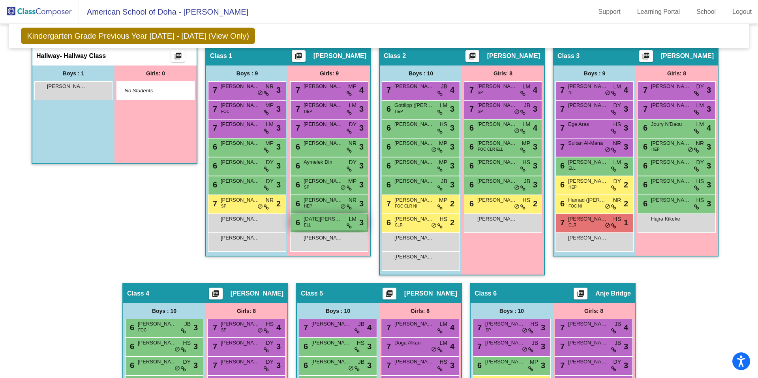
click at [322, 226] on div "6 [DATE][PERSON_NAME] [PERSON_NAME] lock do_not_disturb_alt 3" at bounding box center [328, 222] width 75 height 16
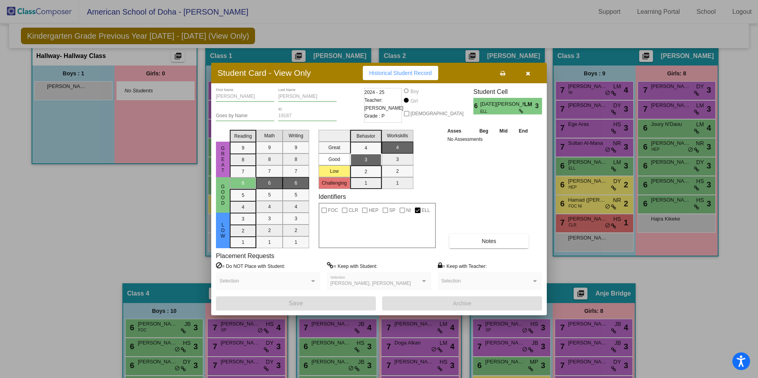
click at [530, 75] on icon "button" at bounding box center [528, 74] width 4 height 6
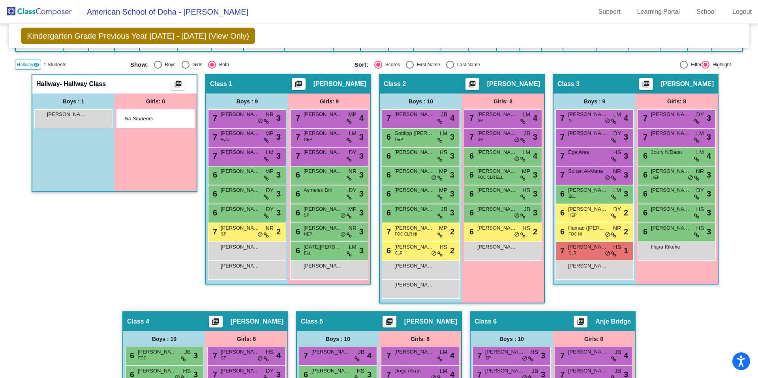
scroll to position [0, 0]
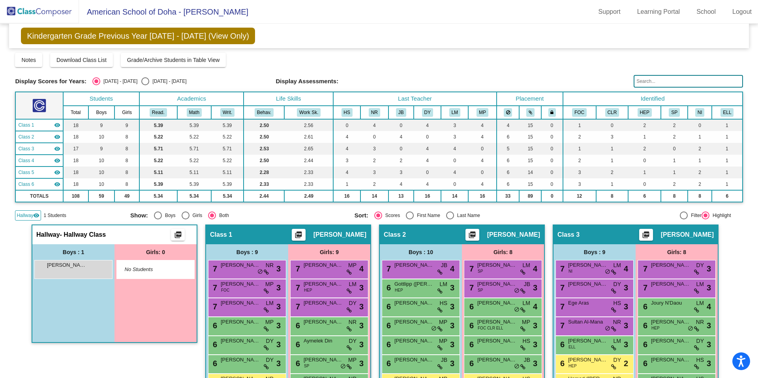
click at [51, 13] on img at bounding box center [39, 11] width 79 height 23
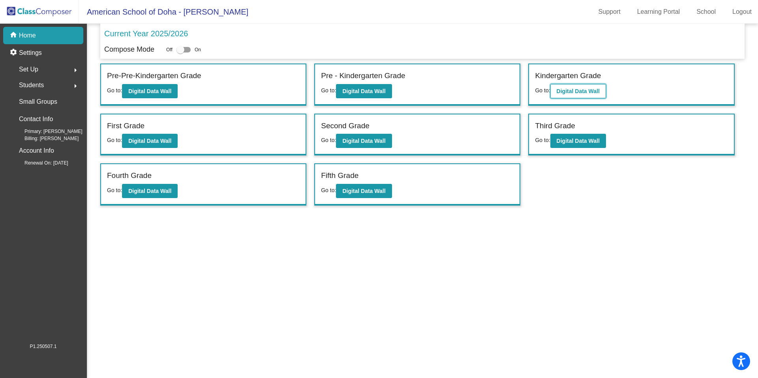
click at [576, 89] on b "Digital Data Wall" at bounding box center [578, 91] width 43 height 6
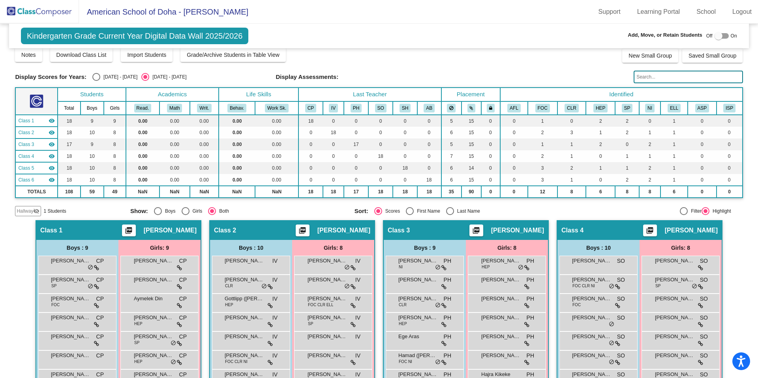
scroll to position [3, 0]
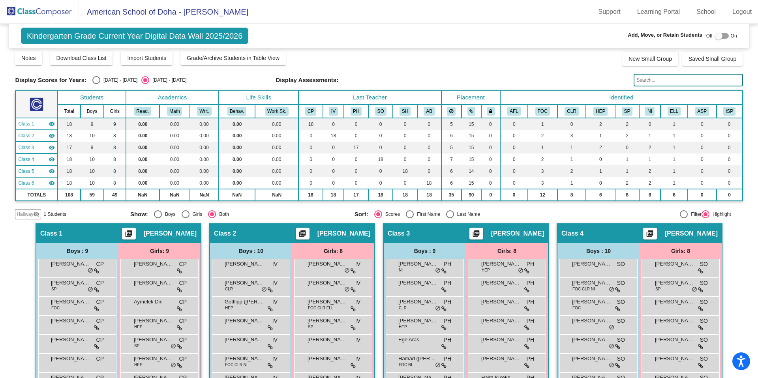
click at [99, 81] on div "Select an option" at bounding box center [96, 80] width 8 height 8
click at [96, 84] on input "[DATE] - [DATE]" at bounding box center [96, 84] width 0 height 0
radio input "true"
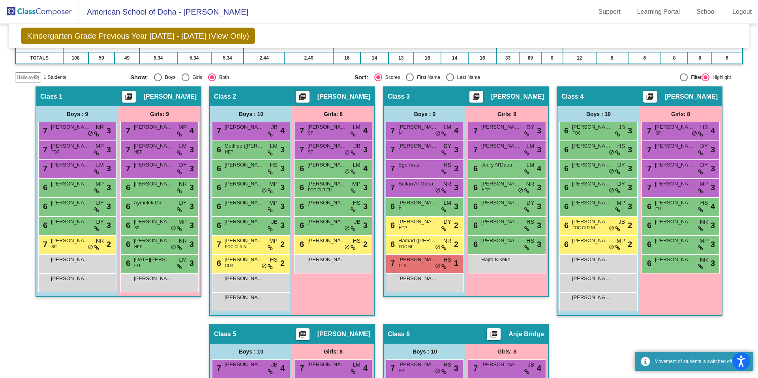
scroll to position [139, 0]
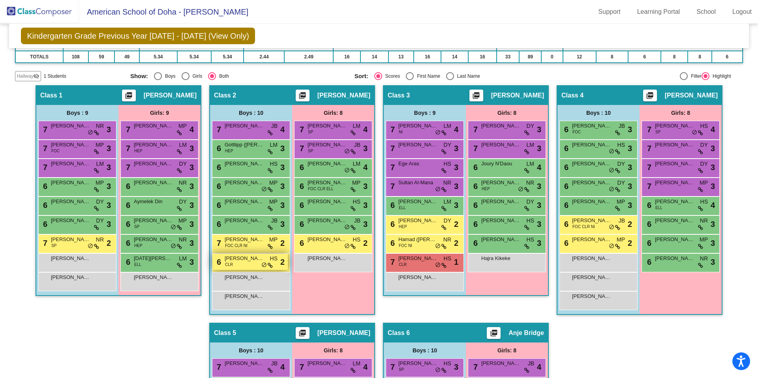
click at [251, 265] on div "6 [PERSON_NAME] CLR HS lock do_not_disturb_alt 2" at bounding box center [249, 262] width 75 height 16
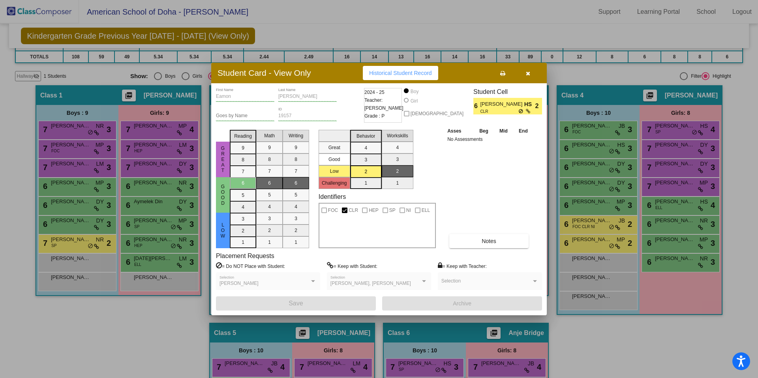
click at [529, 75] on icon "button" at bounding box center [528, 74] width 4 height 6
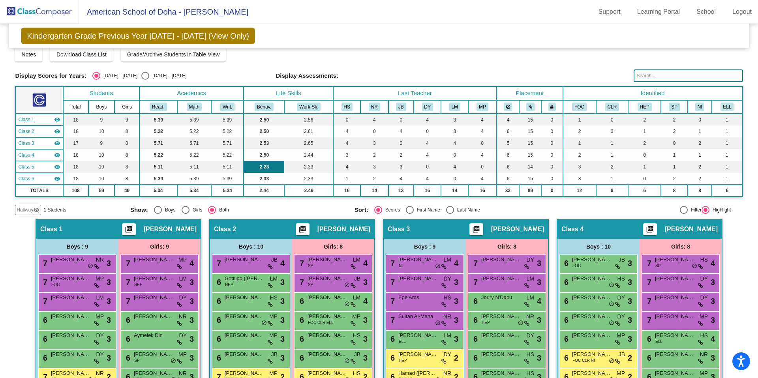
scroll to position [7, 0]
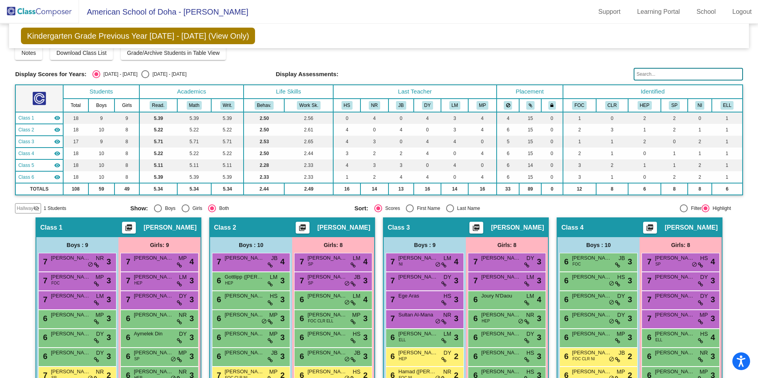
click at [53, 12] on img at bounding box center [39, 11] width 79 height 23
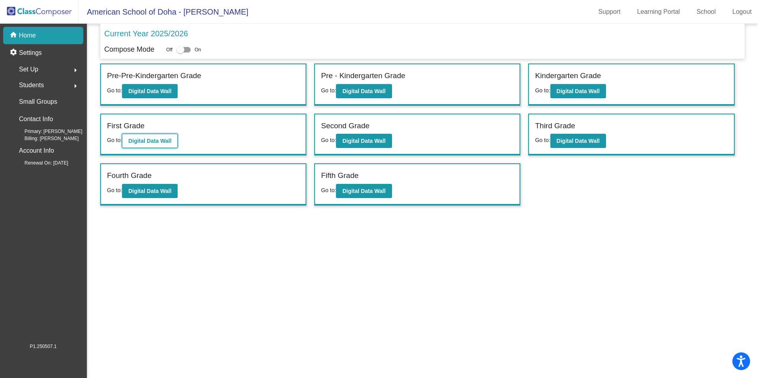
click at [153, 147] on button "Digital Data Wall" at bounding box center [150, 141] width 56 height 14
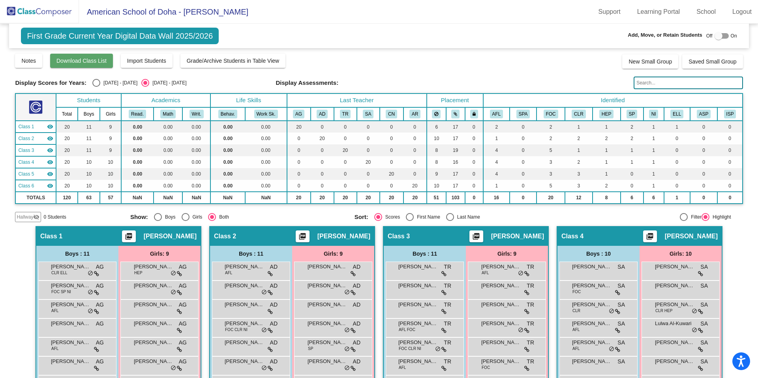
click at [103, 62] on span "Download Class List" at bounding box center [81, 61] width 50 height 6
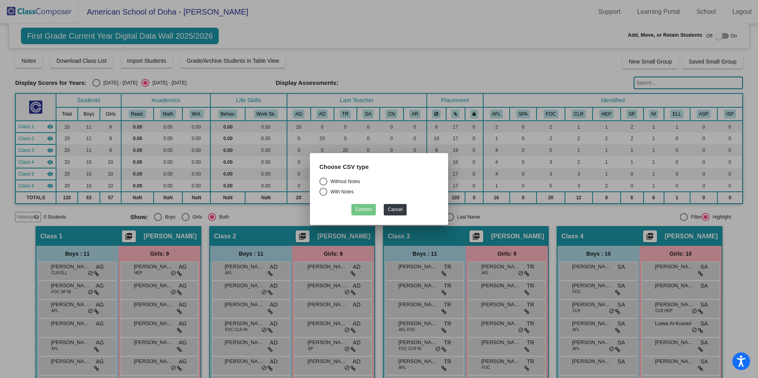
click at [324, 180] on div "Select an option" at bounding box center [323, 182] width 8 height 8
click at [323, 186] on input "Without Notes" at bounding box center [323, 186] width 0 height 0
radio input "true"
click at [368, 210] on button "Confirm" at bounding box center [363, 209] width 24 height 11
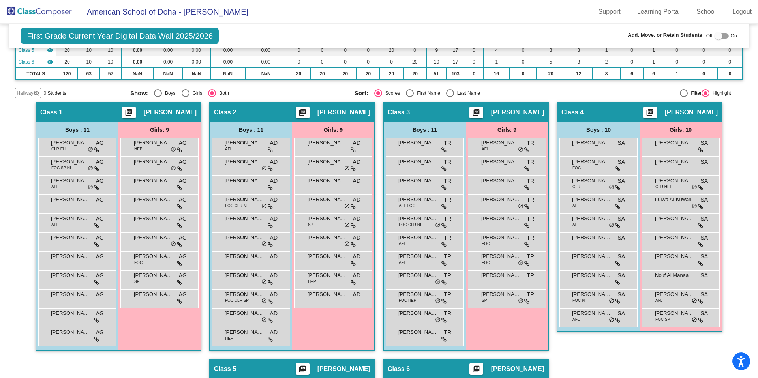
scroll to position [125, 0]
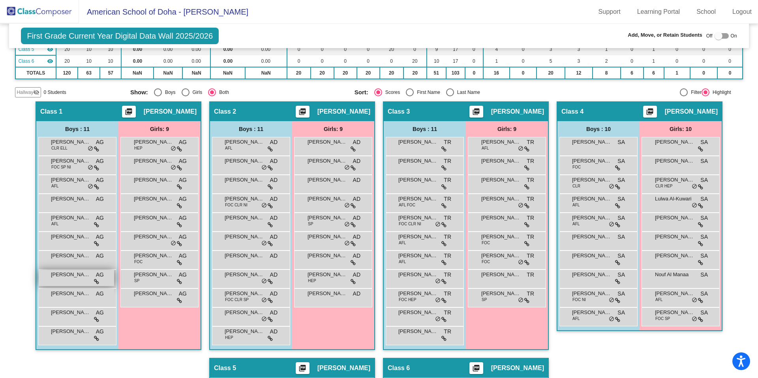
click at [71, 283] on div "[PERSON_NAME] AG lock do_not_disturb_alt" at bounding box center [76, 278] width 75 height 16
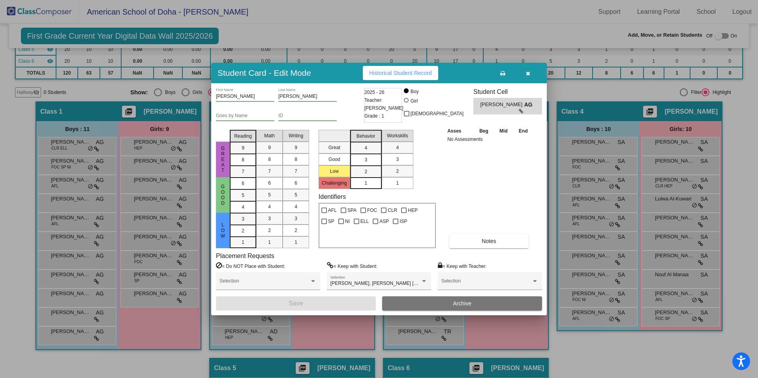
click at [284, 116] on input "ID" at bounding box center [307, 116] width 58 height 6
type input "18528"
click at [308, 300] on button "Save" at bounding box center [296, 303] width 160 height 14
click at [322, 305] on button "Save" at bounding box center [296, 303] width 160 height 14
click at [597, 357] on div at bounding box center [379, 189] width 758 height 378
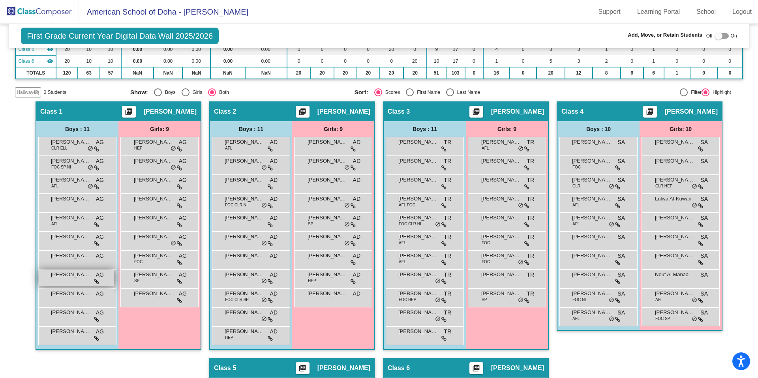
click at [69, 278] on span "[PERSON_NAME]" at bounding box center [70, 275] width 39 height 8
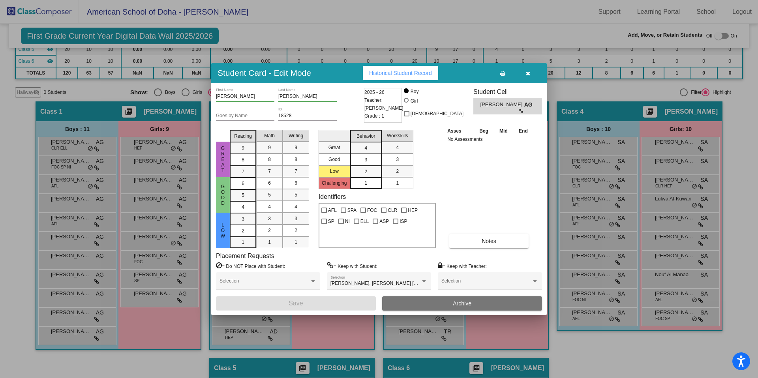
click at [534, 75] on button "button" at bounding box center [527, 73] width 25 height 14
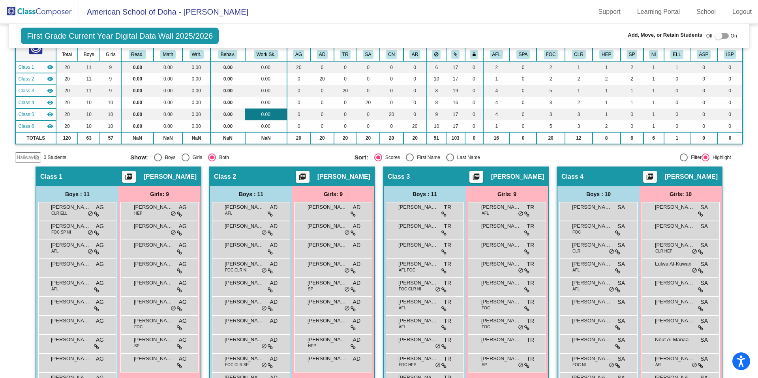
scroll to position [0, 0]
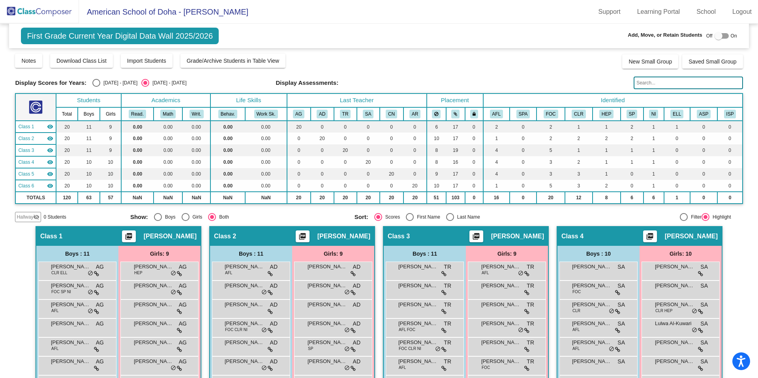
click at [38, 10] on img at bounding box center [39, 11] width 79 height 23
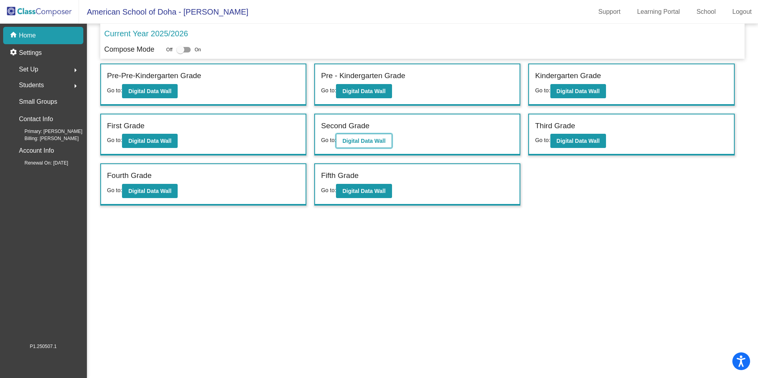
click at [367, 138] on b "Digital Data Wall" at bounding box center [363, 141] width 43 height 6
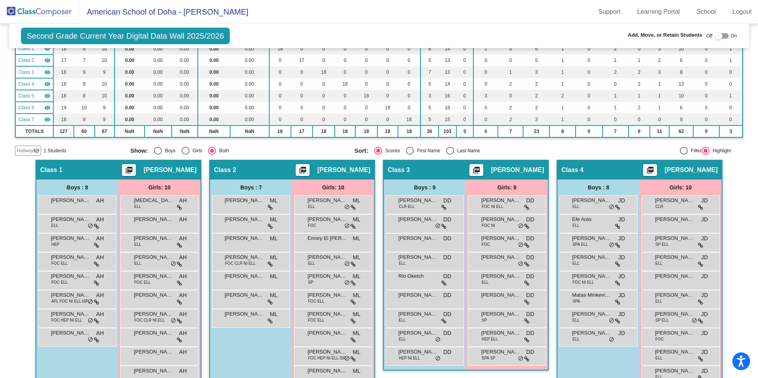
scroll to position [79, 0]
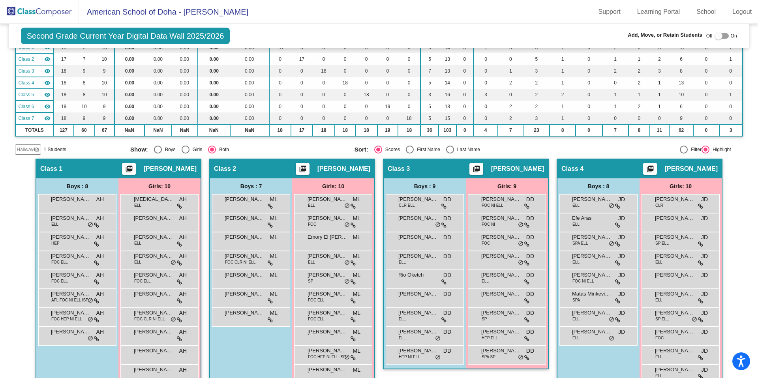
click at [26, 152] on span "Hallway" at bounding box center [25, 149] width 17 height 7
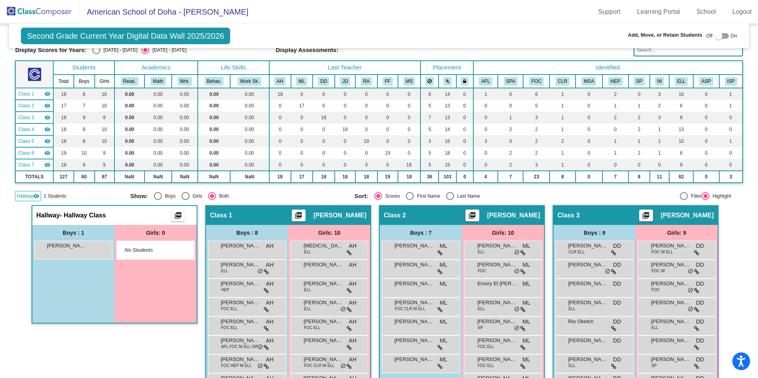
scroll to position [18, 0]
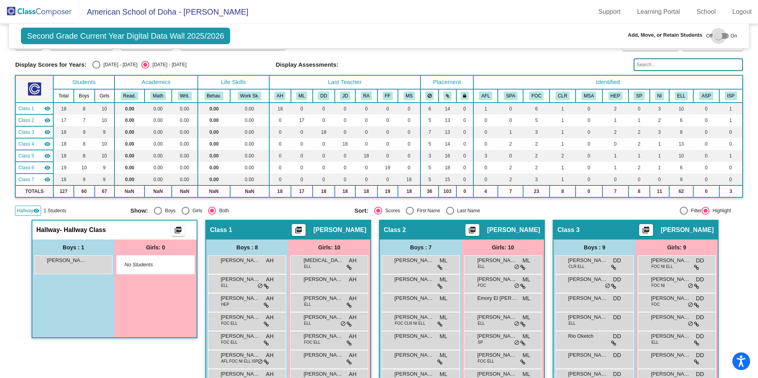
click at [714, 36] on div at bounding box center [718, 36] width 8 height 8
checkbox input "true"
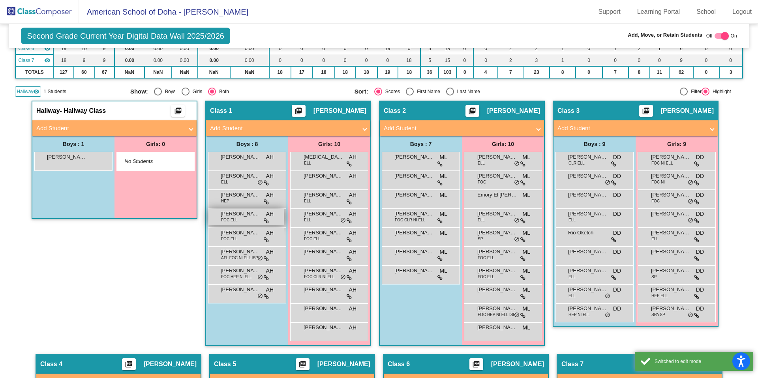
scroll to position [155, 0]
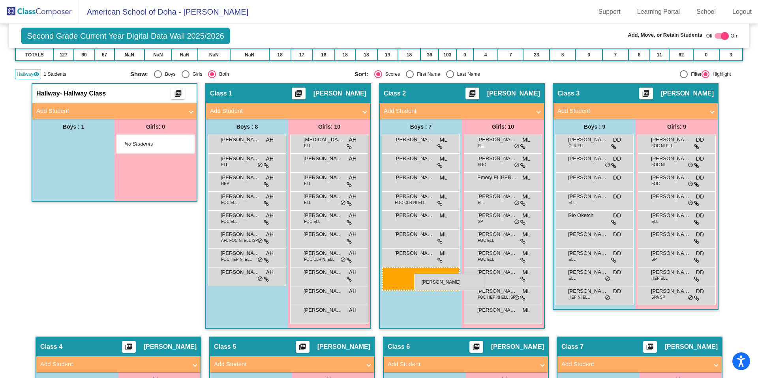
drag, startPoint x: 89, startPoint y: 141, endPoint x: 414, endPoint y: 274, distance: 350.8
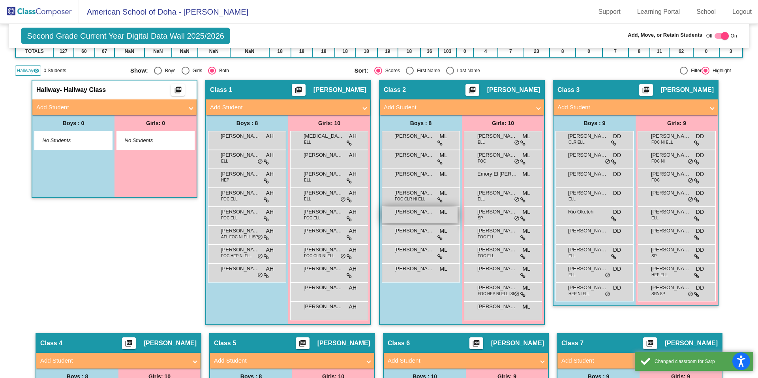
scroll to position [159, 0]
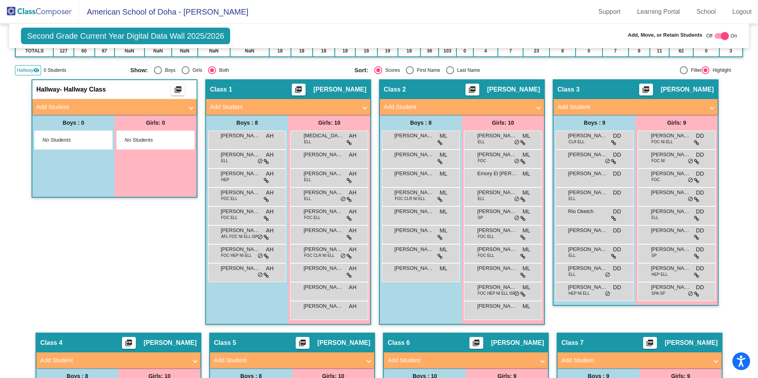
click at [25, 70] on span "Hallway" at bounding box center [25, 70] width 17 height 7
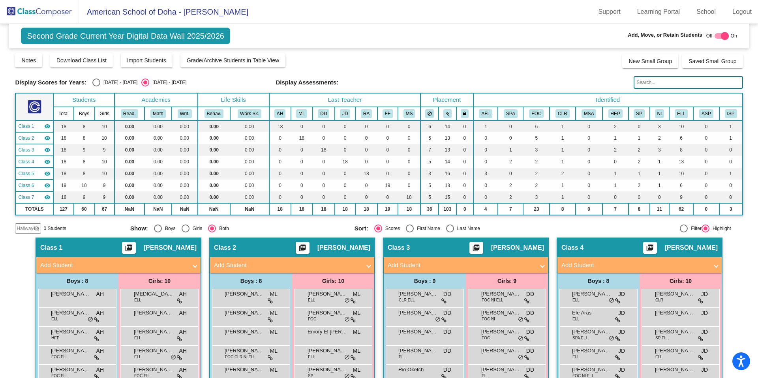
scroll to position [0, 0]
click at [92, 82] on div "Select an option" at bounding box center [96, 83] width 8 height 8
click at [96, 87] on input "[DATE] - [DATE]" at bounding box center [96, 87] width 0 height 0
radio input "true"
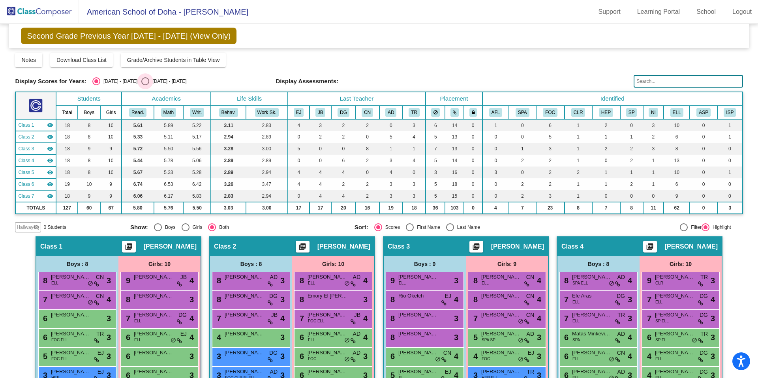
click at [141, 81] on div "Select an option" at bounding box center [145, 81] width 8 height 8
click at [145, 85] on input "[DATE] - [DATE]" at bounding box center [145, 85] width 0 height 0
radio input "true"
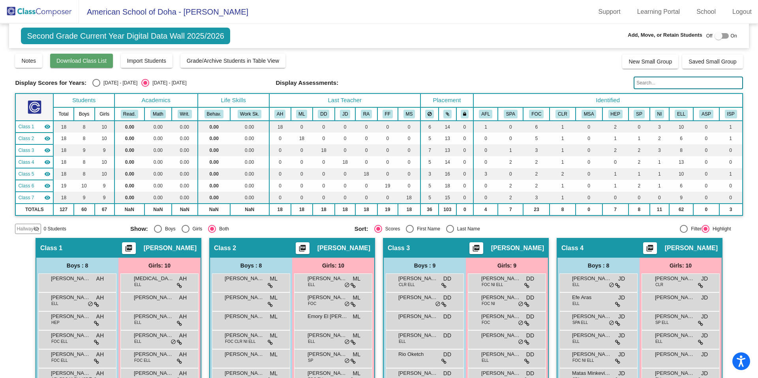
click at [90, 63] on span "Download Class List" at bounding box center [81, 61] width 50 height 6
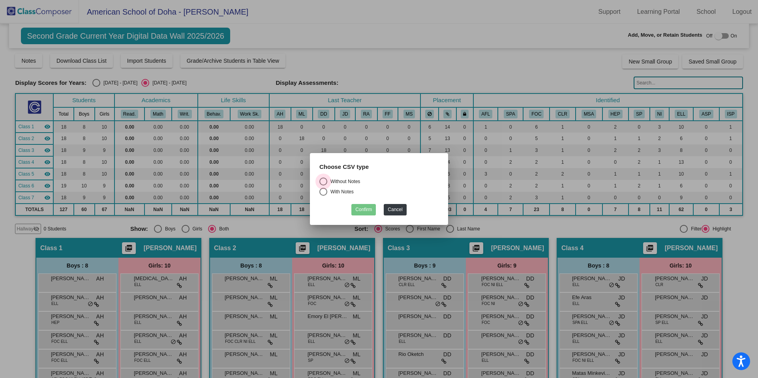
click at [323, 180] on div "Select an option" at bounding box center [323, 182] width 8 height 8
click at [323, 186] on input "Without Notes" at bounding box center [323, 186] width 0 height 0
radio input "true"
click at [359, 206] on button "Confirm" at bounding box center [363, 209] width 24 height 11
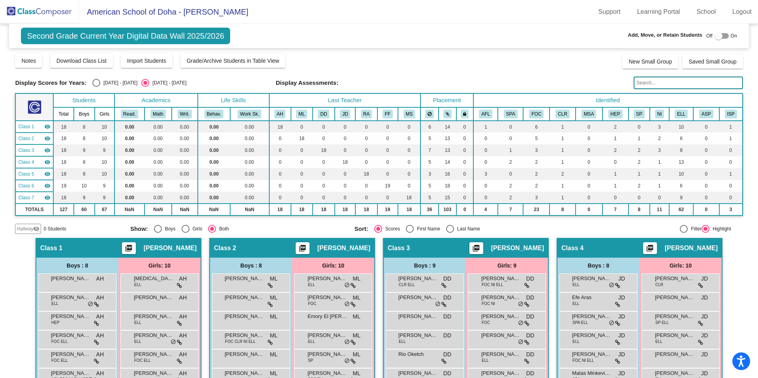
click at [51, 16] on img at bounding box center [39, 11] width 79 height 23
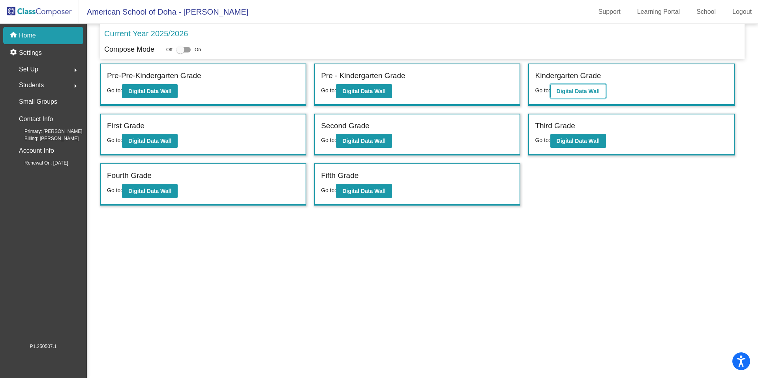
click at [580, 94] on b "Digital Data Wall" at bounding box center [578, 91] width 43 height 6
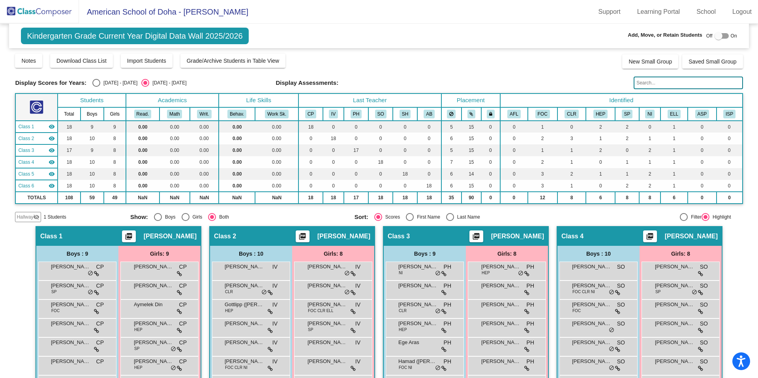
click at [98, 83] on div "Select an option" at bounding box center [96, 83] width 8 height 8
click at [96, 87] on input "[DATE] - [DATE]" at bounding box center [96, 87] width 0 height 0
radio input "true"
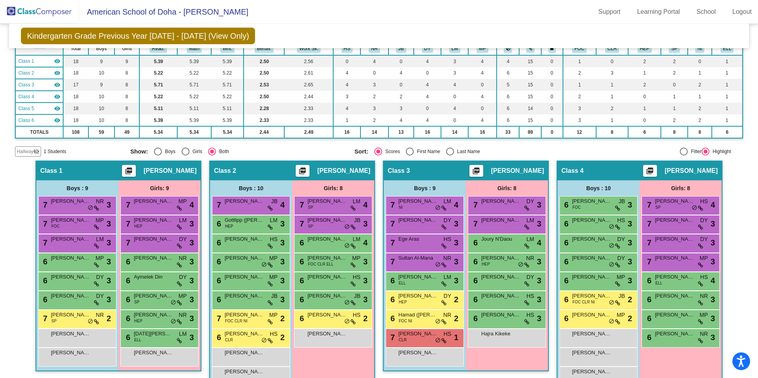
scroll to position [50, 0]
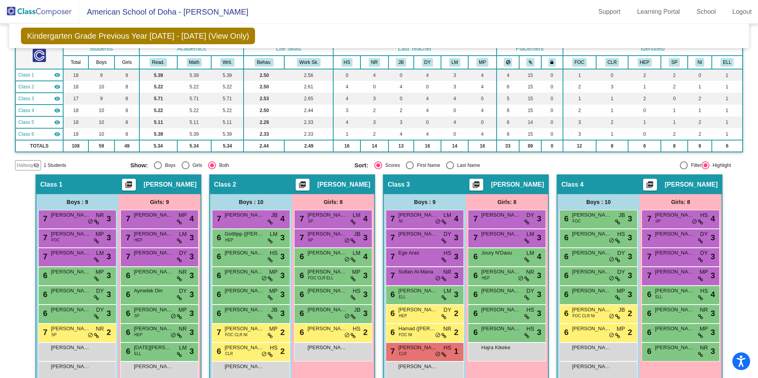
click at [26, 163] on span "Hallway" at bounding box center [25, 165] width 17 height 7
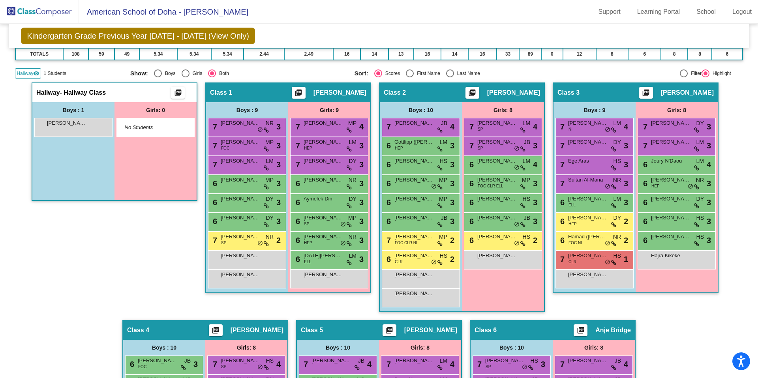
scroll to position [148, 0]
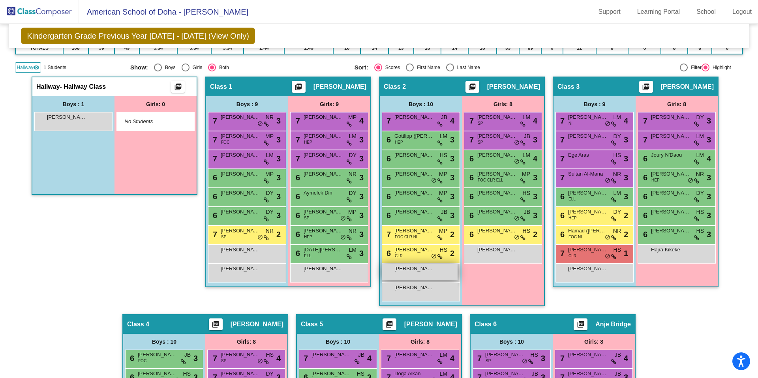
drag, startPoint x: 69, startPoint y: 124, endPoint x: 414, endPoint y: 271, distance: 375.3
click at [386, 278] on div "Hallway - Hallway Class picture_as_pdf Add Student First Name Last Name Student…" at bounding box center [378, 314] width 727 height 475
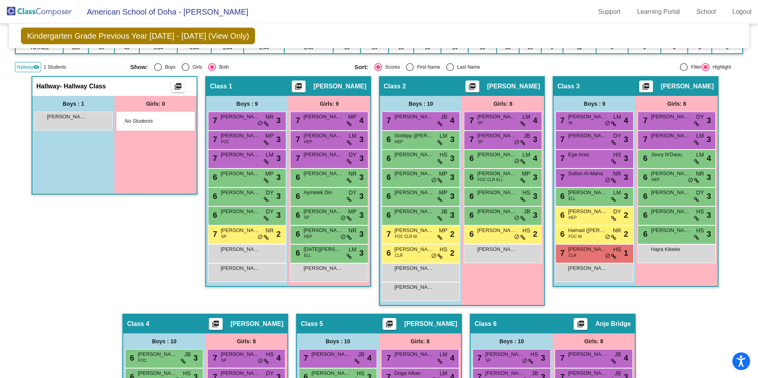
click at [82, 160] on div "Boys : 1 [PERSON_NAME] lock do_not_disturb_alt" at bounding box center [73, 145] width 82 height 98
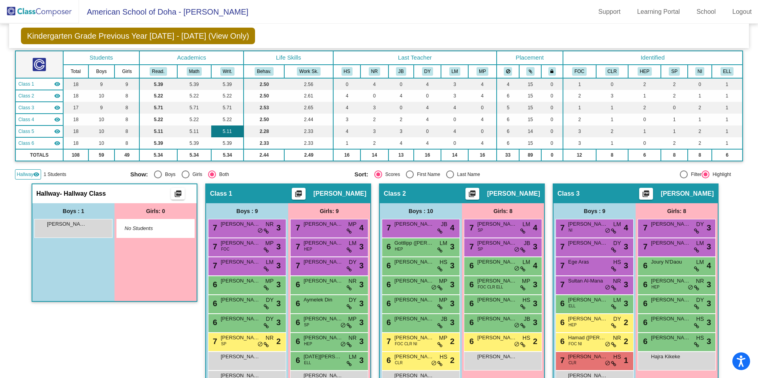
scroll to position [0, 0]
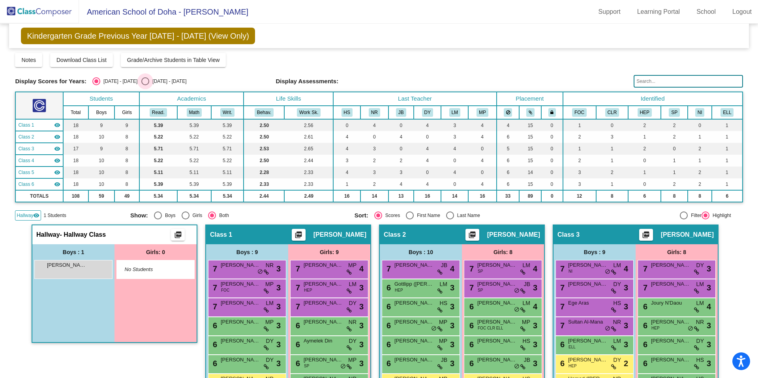
click at [141, 81] on div "Select an option" at bounding box center [145, 81] width 8 height 8
click at [145, 85] on input "[DATE] - [DATE]" at bounding box center [145, 85] width 0 height 0
radio input "true"
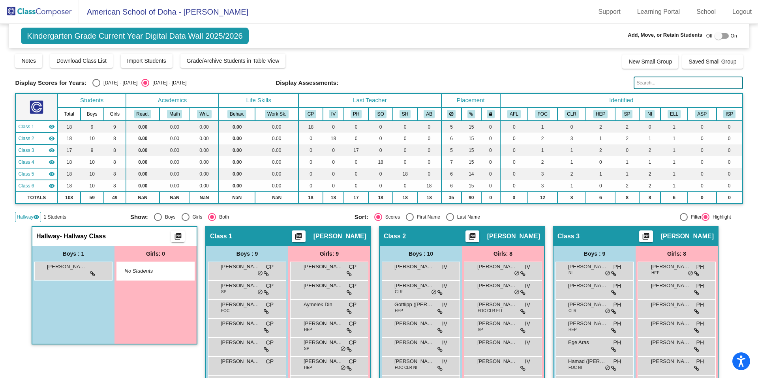
scroll to position [2, 0]
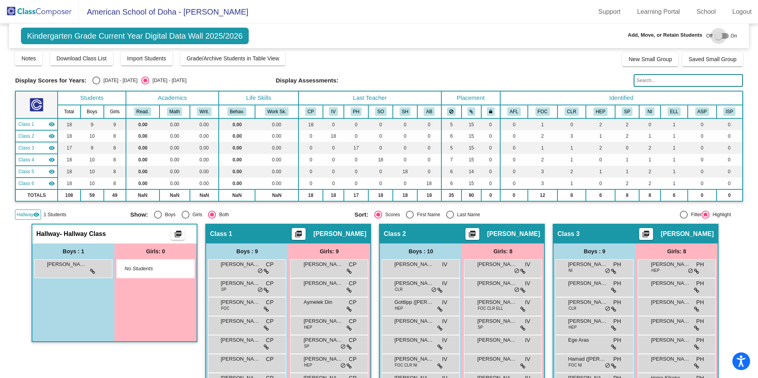
click at [715, 36] on div at bounding box center [718, 36] width 8 height 8
checkbox input "true"
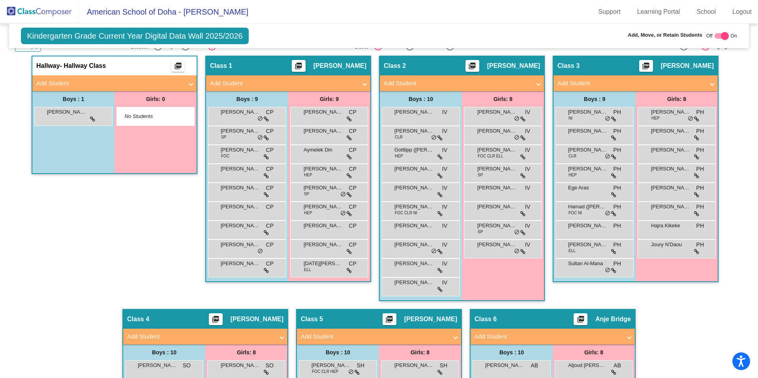
scroll to position [170, 0]
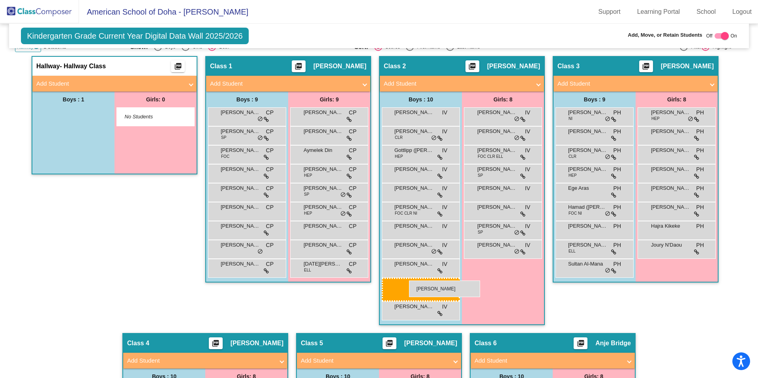
drag, startPoint x: 84, startPoint y: 122, endPoint x: 409, endPoint y: 281, distance: 361.2
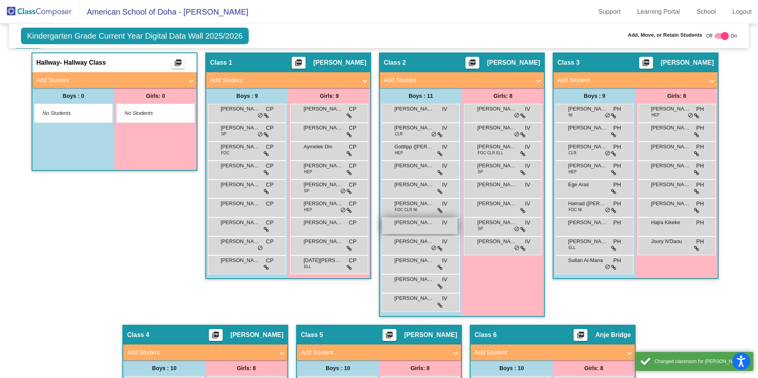
scroll to position [178, 0]
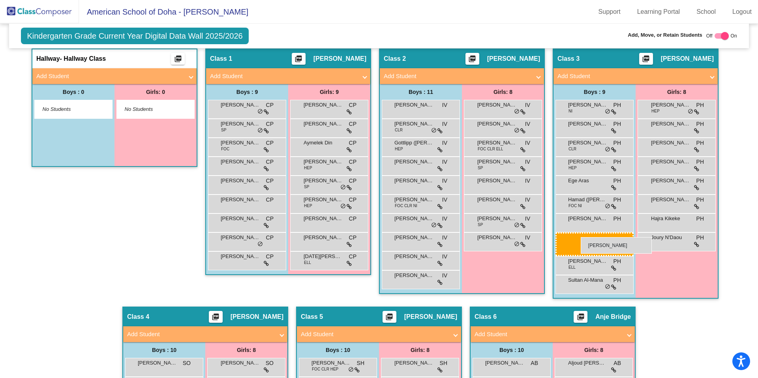
drag, startPoint x: 411, startPoint y: 224, endPoint x: 581, endPoint y: 237, distance: 169.8
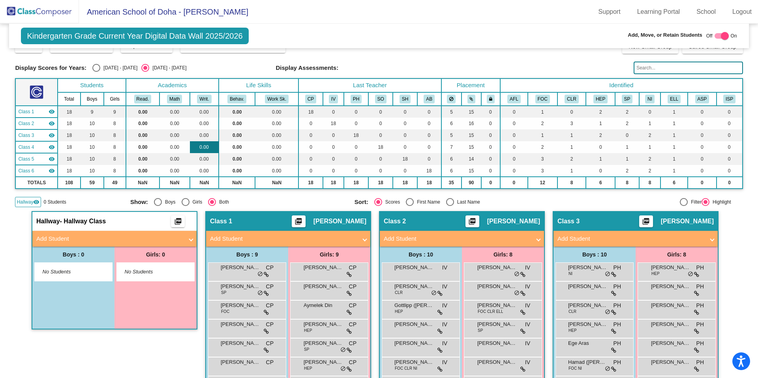
scroll to position [0, 0]
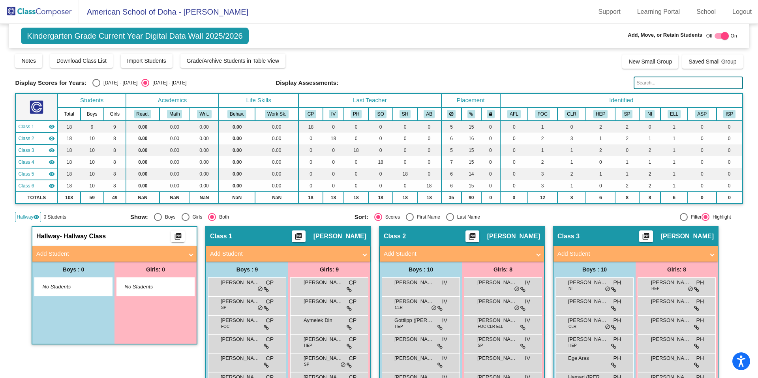
click at [31, 216] on span "Hallway" at bounding box center [25, 217] width 17 height 7
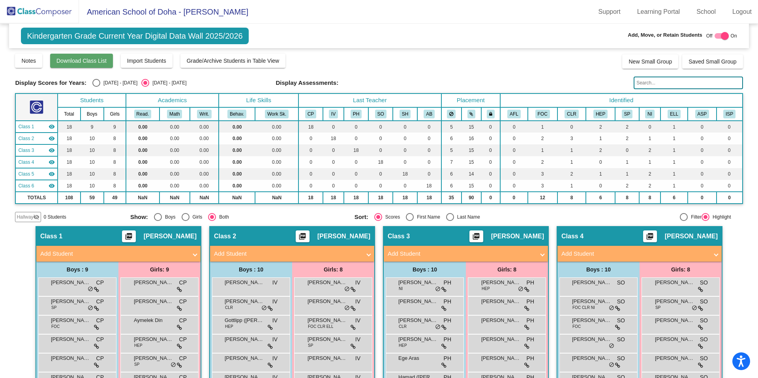
click at [99, 60] on span "Download Class List" at bounding box center [81, 61] width 50 height 6
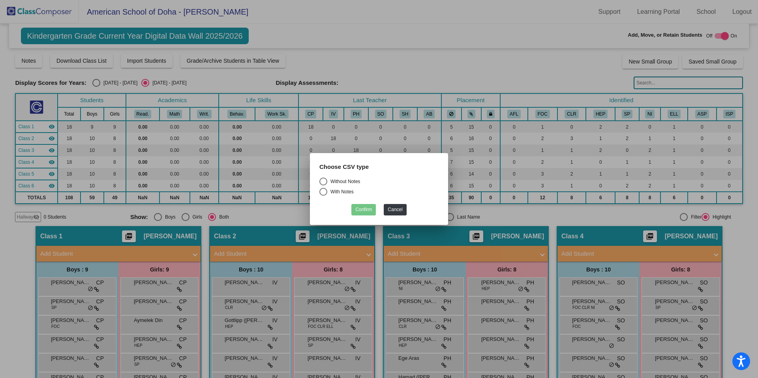
click at [325, 180] on div "Select an option" at bounding box center [323, 182] width 8 height 8
click at [323, 186] on input "Without Notes" at bounding box center [323, 186] width 0 height 0
radio input "true"
click at [355, 211] on button "Confirm" at bounding box center [363, 209] width 24 height 11
